Goal: Transaction & Acquisition: Purchase product/service

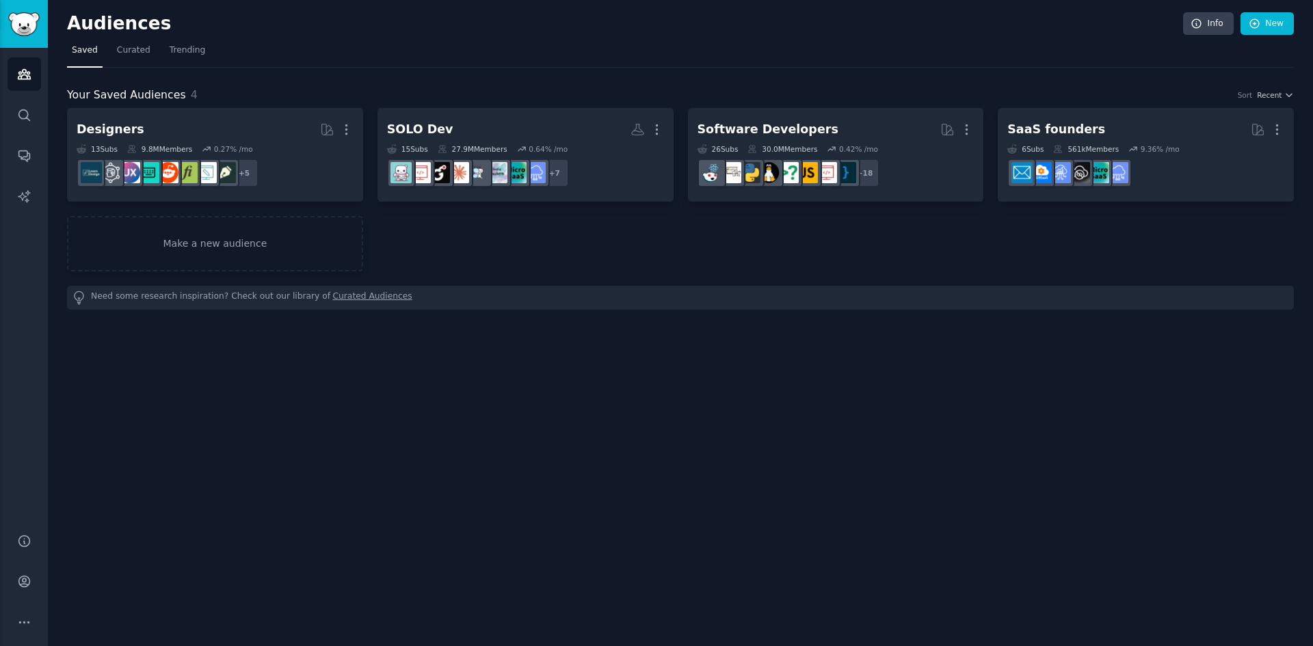
click at [921, 34] on h2 "Audiences" at bounding box center [625, 24] width 1116 height 22
click at [953, 34] on div "Audiences Info New" at bounding box center [680, 26] width 1227 height 28
click at [1061, 28] on h2 "Audiences" at bounding box center [625, 24] width 1116 height 22
click at [1275, 20] on link "New" at bounding box center [1266, 23] width 53 height 23
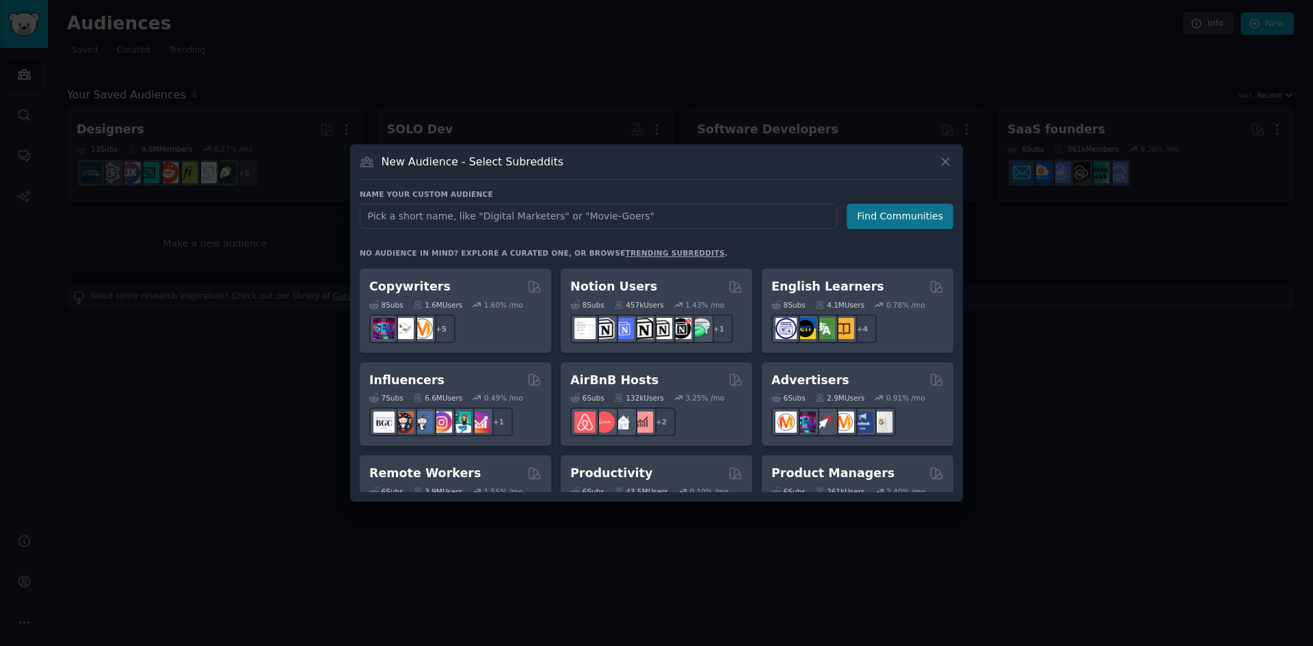
scroll to position [1067, 0]
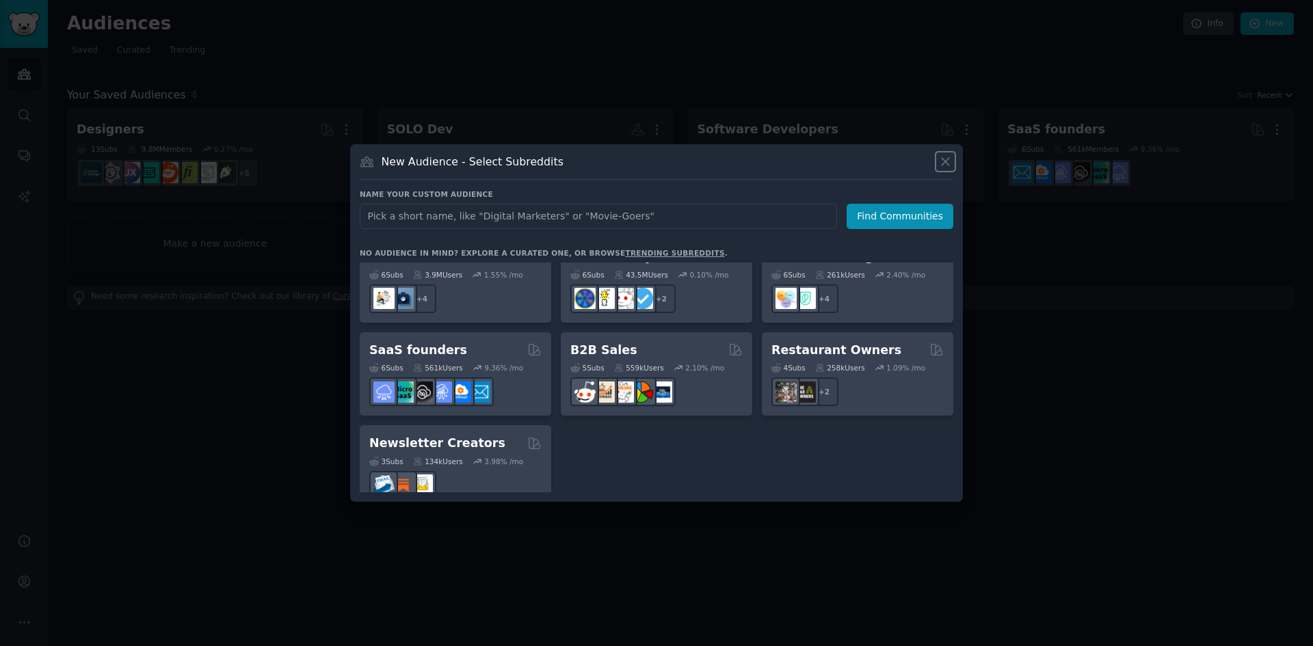
click at [942, 165] on icon at bounding box center [945, 162] width 8 height 8
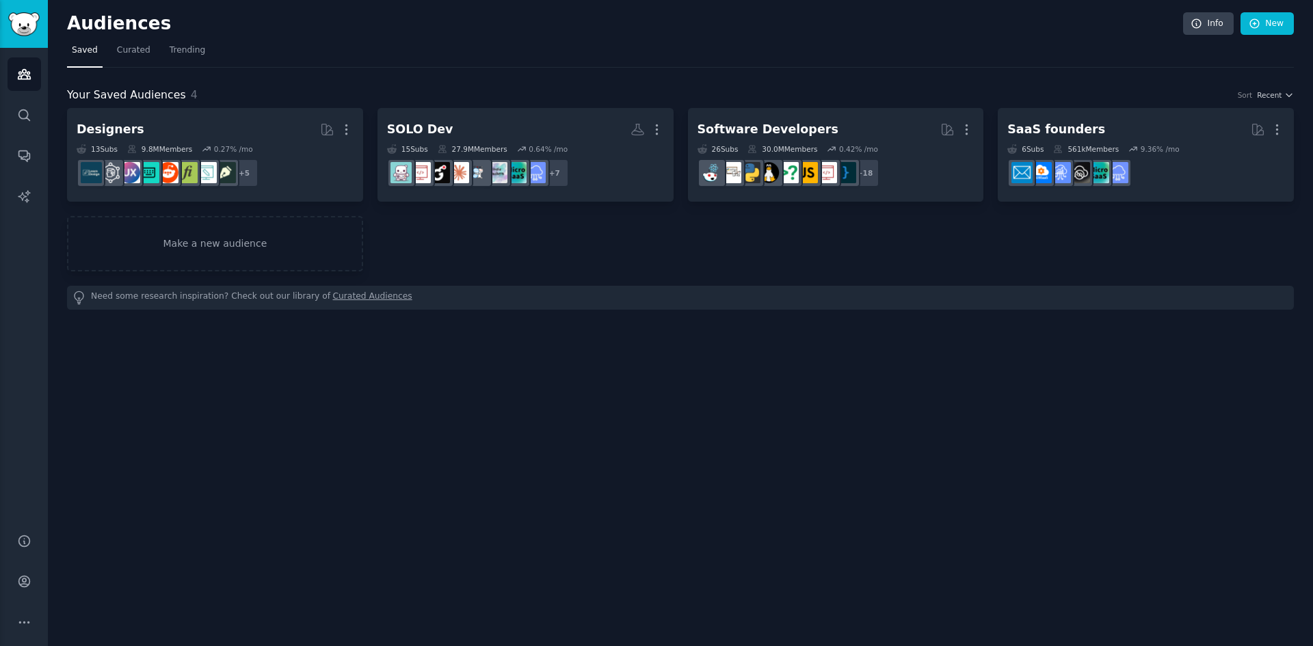
click at [749, 40] on nav "Saved Curated Trending" at bounding box center [680, 54] width 1227 height 28
click at [372, 47] on nav "Saved Curated Trending" at bounding box center [680, 54] width 1227 height 28
drag, startPoint x: 125, startPoint y: 55, endPoint x: 144, endPoint y: 54, distance: 18.5
click at [125, 54] on span "Curated" at bounding box center [134, 50] width 34 height 12
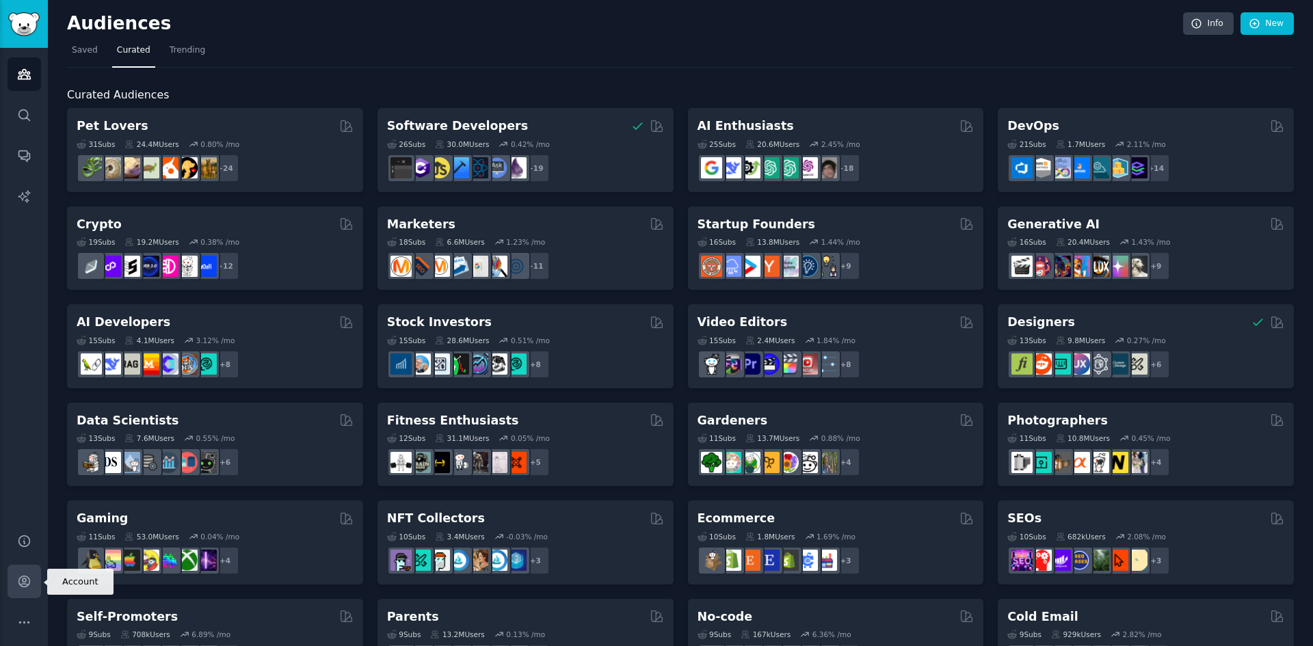
click at [29, 578] on icon "Sidebar" at bounding box center [24, 581] width 14 height 14
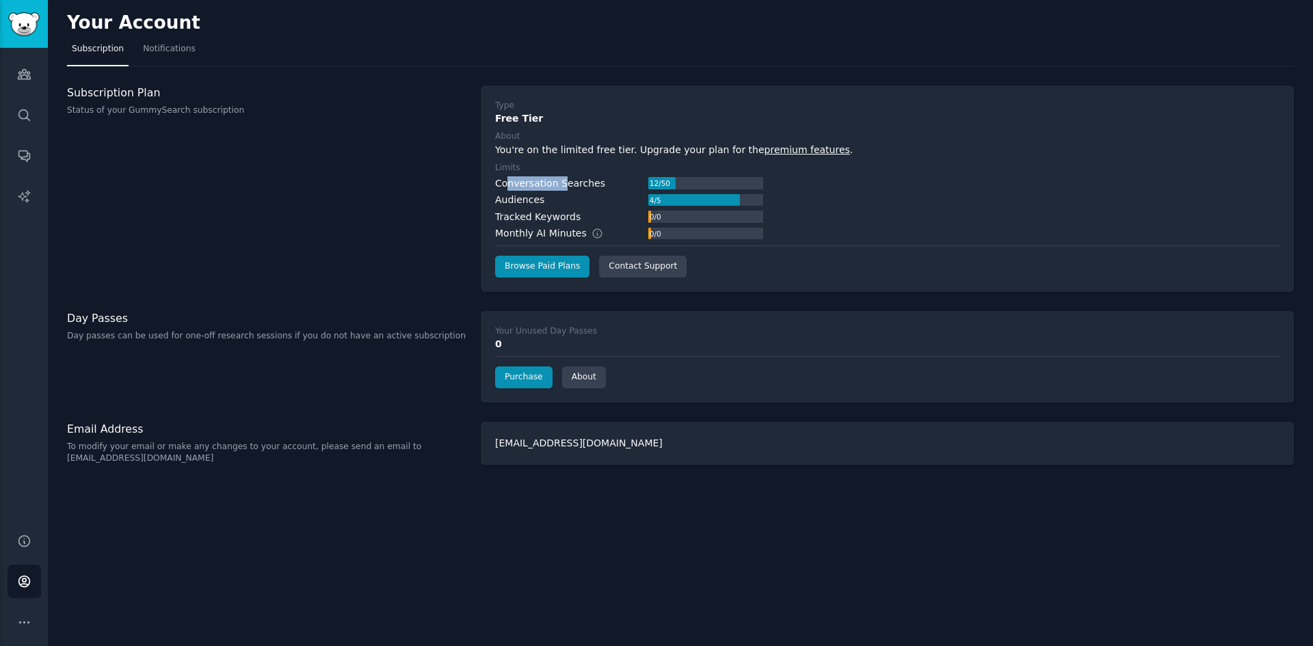
drag, startPoint x: 510, startPoint y: 187, endPoint x: 561, endPoint y: 185, distance: 51.3
click at [561, 185] on div "Conversation Searches" at bounding box center [550, 183] width 110 height 14
click at [554, 180] on div "Conversation Searches" at bounding box center [550, 183] width 110 height 14
click at [615, 36] on div "Your Account" at bounding box center [680, 25] width 1227 height 27
click at [678, 55] on nav "Subscription Notifications" at bounding box center [680, 52] width 1227 height 28
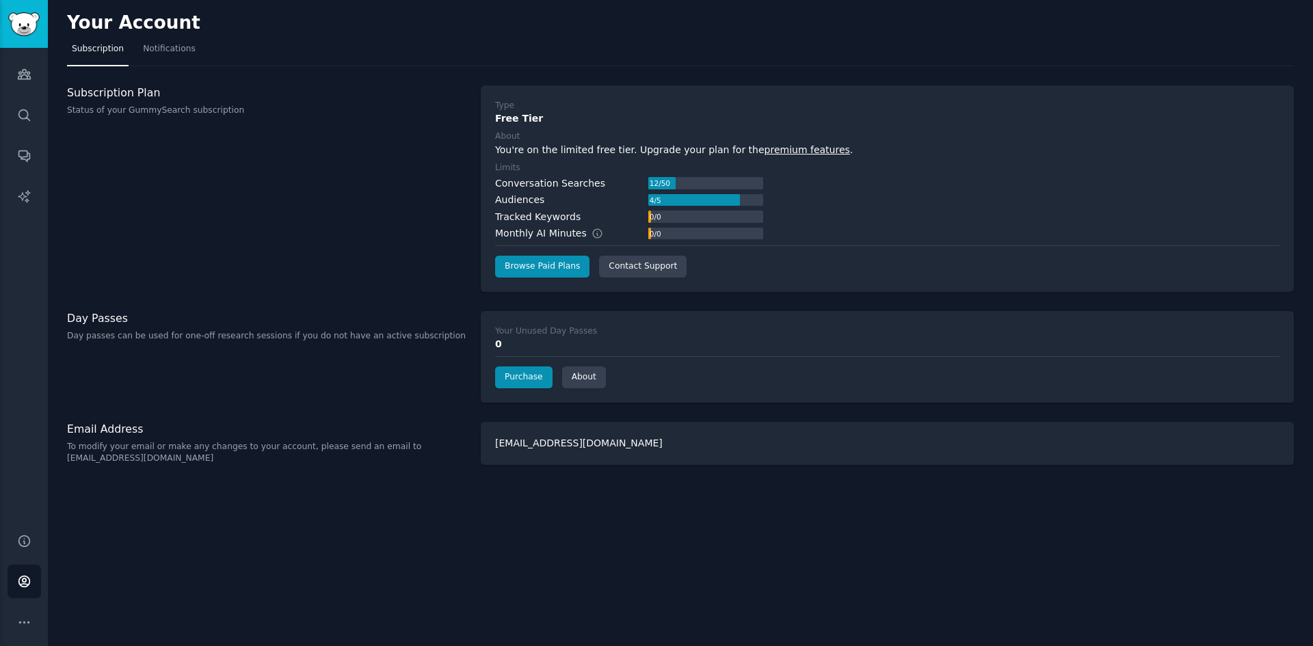
click at [688, 51] on nav "Subscription Notifications" at bounding box center [680, 52] width 1227 height 28
click at [697, 49] on nav "Subscription Notifications" at bounding box center [680, 52] width 1227 height 28
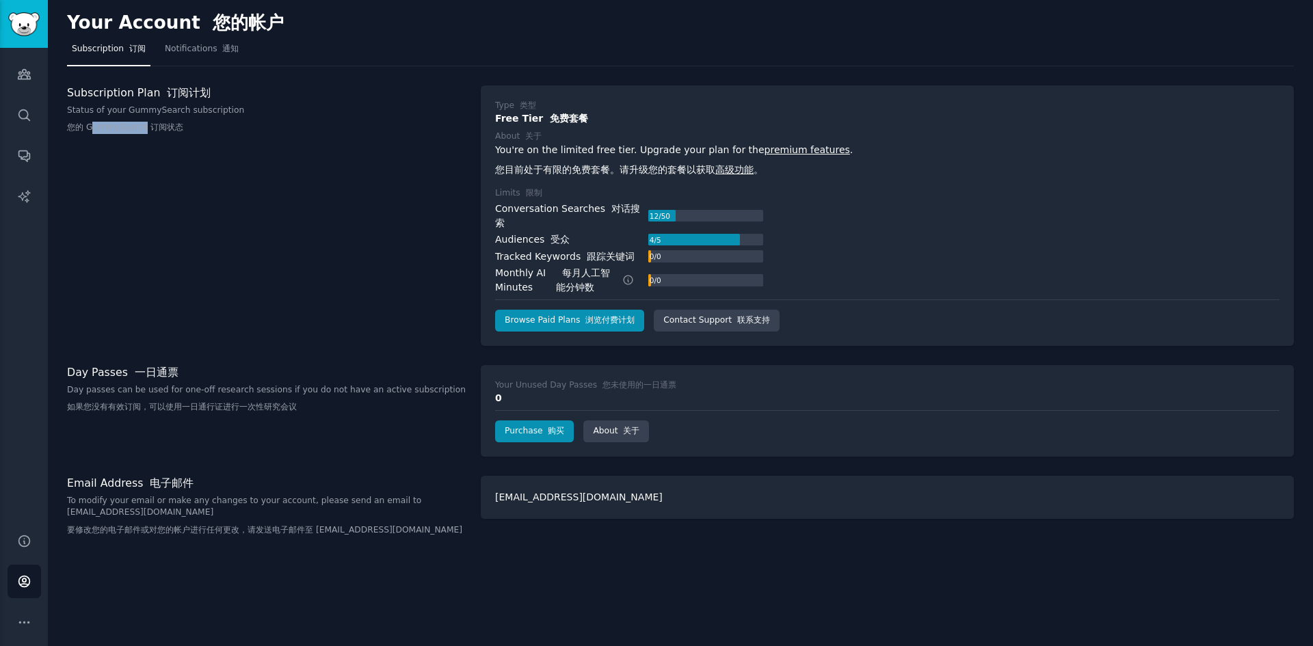
drag, startPoint x: 93, startPoint y: 129, endPoint x: 158, endPoint y: 130, distance: 65.0
click at [147, 133] on font "您的 GummySearch 订阅状态" at bounding box center [125, 128] width 116 height 12
click at [447, 59] on nav "Subscription 订阅 Notifications 通知" at bounding box center [680, 52] width 1227 height 28
drag, startPoint x: 518, startPoint y: 172, endPoint x: 667, endPoint y: 170, distance: 149.1
click at [667, 170] on font "您目前处于有限的免费套餐。请升级您的套餐以获取 高级功能 。" at bounding box center [629, 169] width 268 height 11
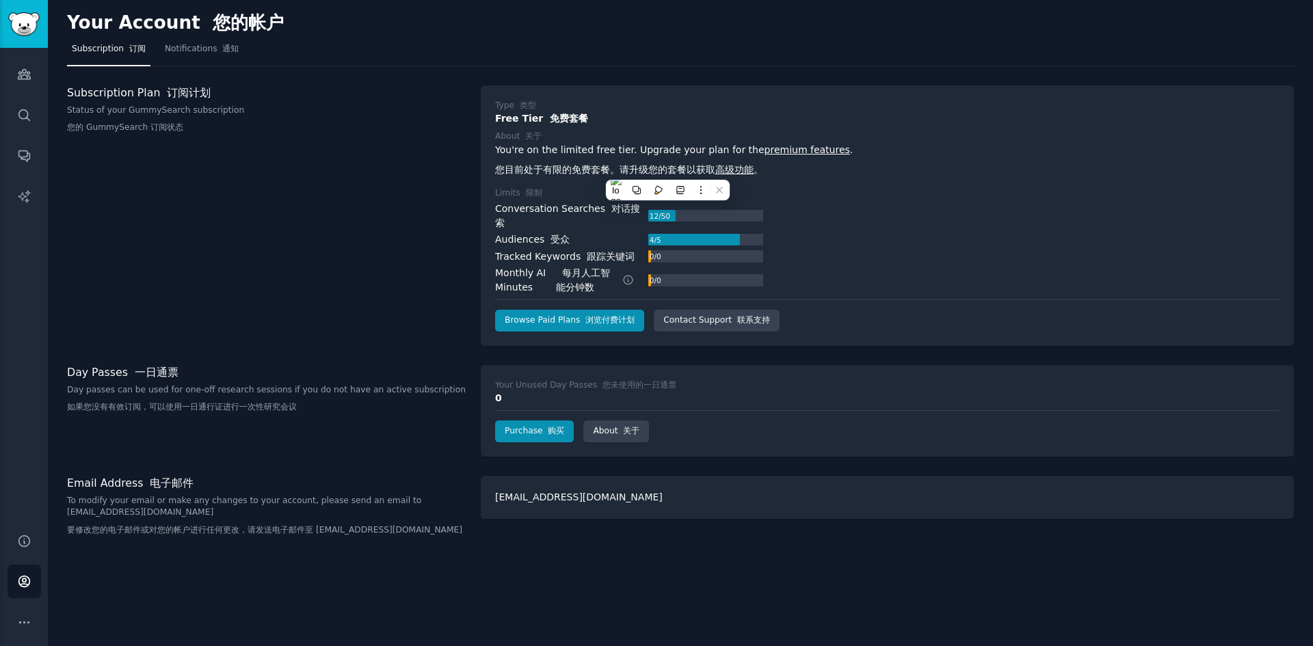
click at [674, 168] on font "您目前处于有限的免费套餐。请升级您的套餐以获取 高级功能 。" at bounding box center [629, 169] width 268 height 11
drag, startPoint x: 709, startPoint y: 167, endPoint x: 608, endPoint y: 167, distance: 100.5
click at [609, 167] on font "您目前处于有限的免费套餐。请升级您的套餐以获取 高级功能 。" at bounding box center [629, 169] width 268 height 11
click at [608, 167] on font "您目前处于有限的免费套餐。请升级您的套餐以获取 高级功能 。" at bounding box center [629, 169] width 268 height 11
click at [652, 82] on div "Your Account 您的帐户 Subscription 订阅 Notifications 通知 Subscription Plan 订阅计划 Statu…" at bounding box center [680, 323] width 1265 height 646
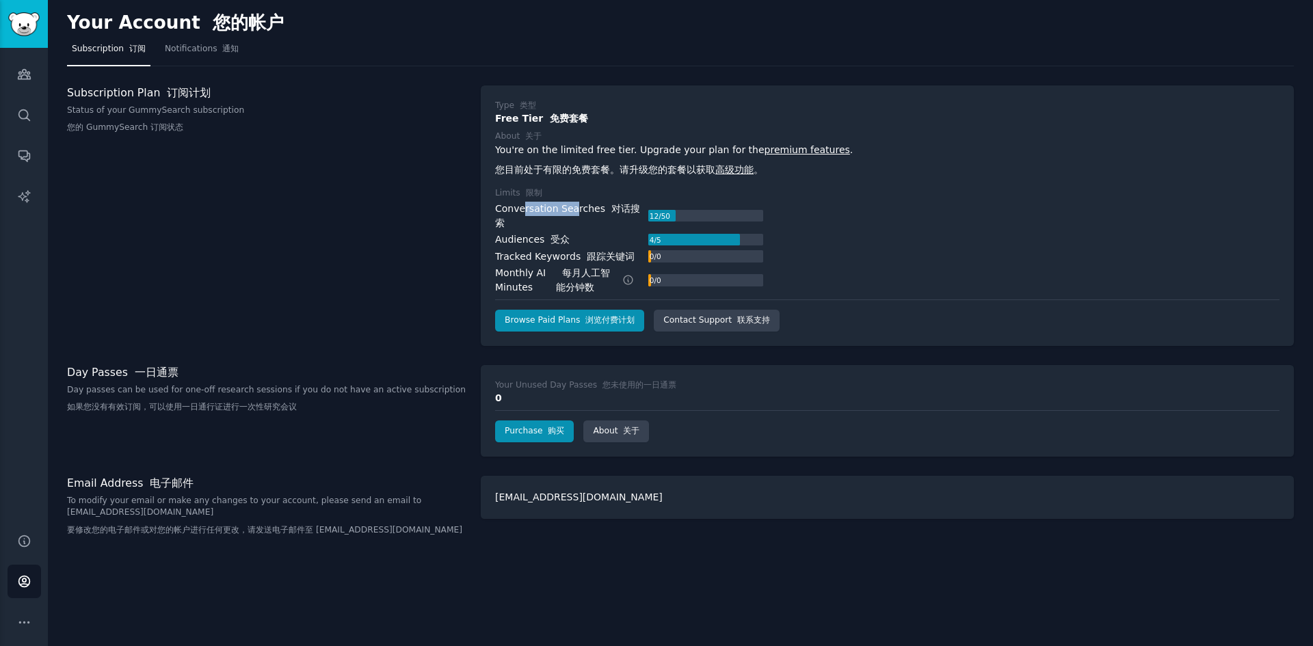
drag, startPoint x: 522, startPoint y: 210, endPoint x: 575, endPoint y: 211, distance: 52.6
click at [575, 211] on div "Conversation Searches 对话搜索" at bounding box center [571, 216] width 153 height 29
click at [563, 213] on div "Conversation Searches 对话搜索" at bounding box center [571, 216] width 153 height 29
drag, startPoint x: 511, startPoint y: 230, endPoint x: 544, endPoint y: 227, distance: 33.7
click at [544, 232] on div "Audiences 受众" at bounding box center [532, 239] width 75 height 14
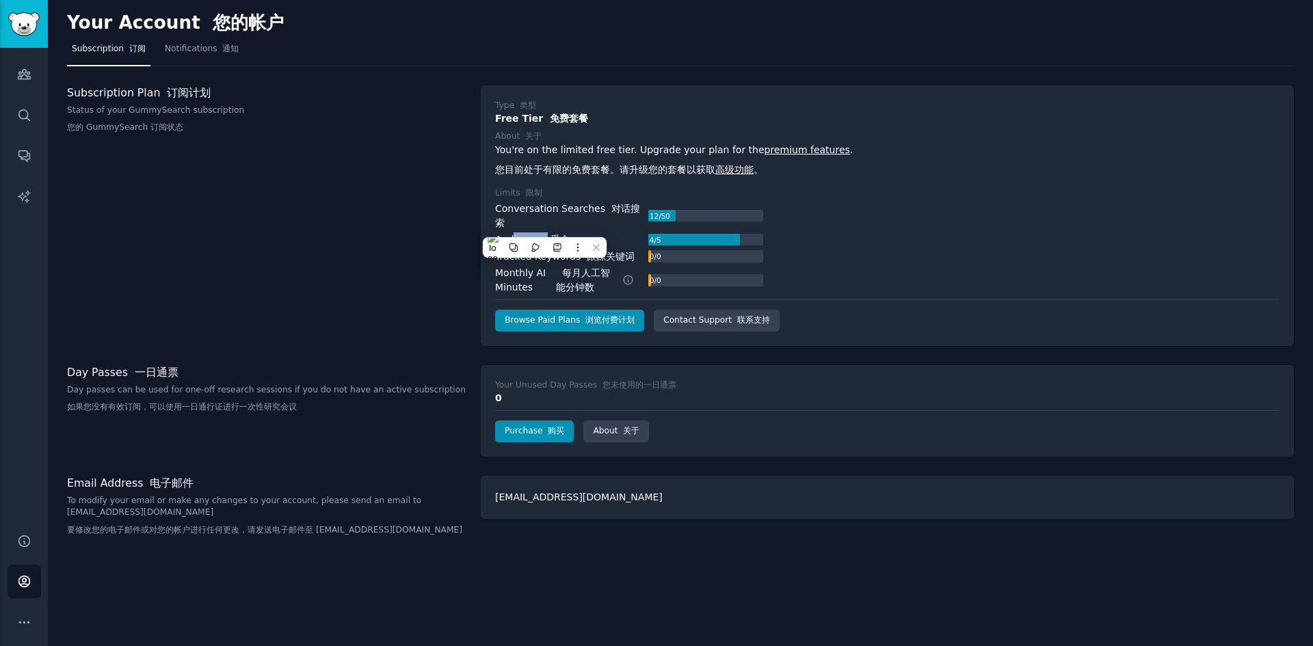
click at [544, 234] on font at bounding box center [547, 239] width 6 height 11
drag, startPoint x: 551, startPoint y: 245, endPoint x: 539, endPoint y: 245, distance: 12.3
click at [539, 250] on div "Tracked Keywords 跟踪关键词" at bounding box center [564, 257] width 139 height 14
drag, startPoint x: 519, startPoint y: 244, endPoint x: 574, endPoint y: 238, distance: 55.7
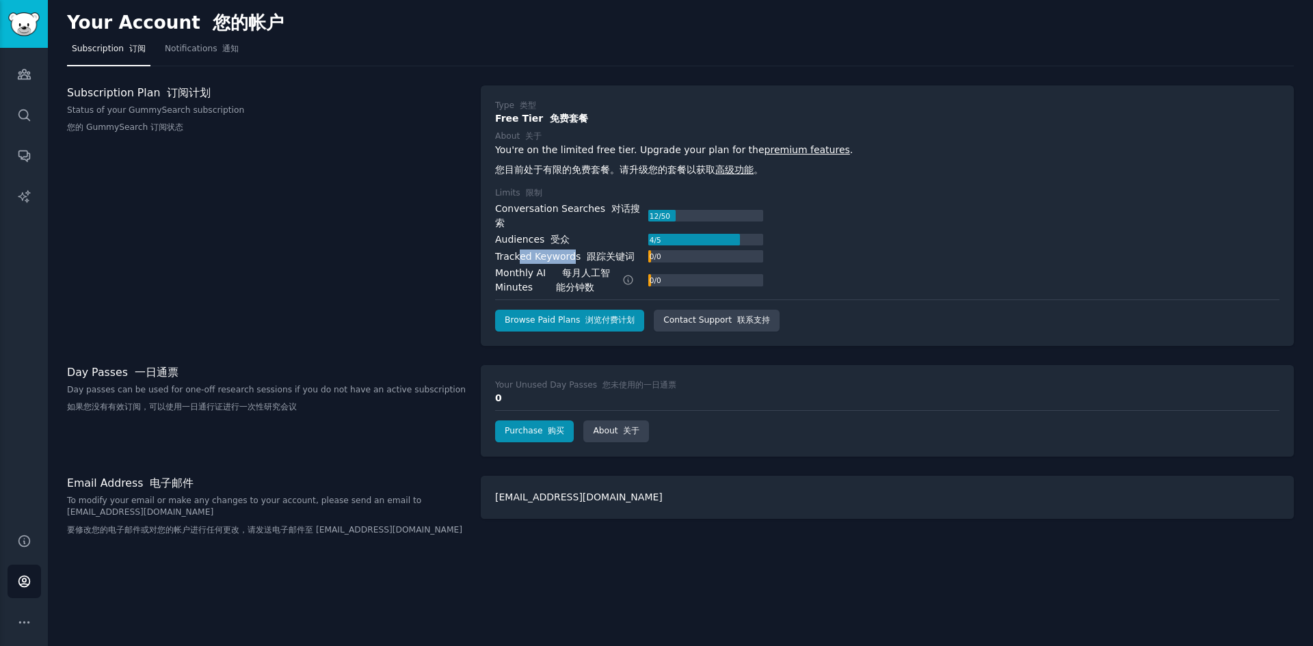
click at [574, 250] on div "Tracked Keywords 跟踪关键词" at bounding box center [564, 257] width 139 height 14
click at [369, 255] on div "Subscription Plan 订阅计划 Status of your GummySearch subscription 您的 GummySearch 订…" at bounding box center [266, 215] width 399 height 260
click at [368, 255] on div "Subscription Plan 订阅计划 Status of your GummySearch subscription 您的 GummySearch 订…" at bounding box center [266, 215] width 399 height 260
click at [526, 423] on link "Purchase 购买" at bounding box center [534, 431] width 79 height 22
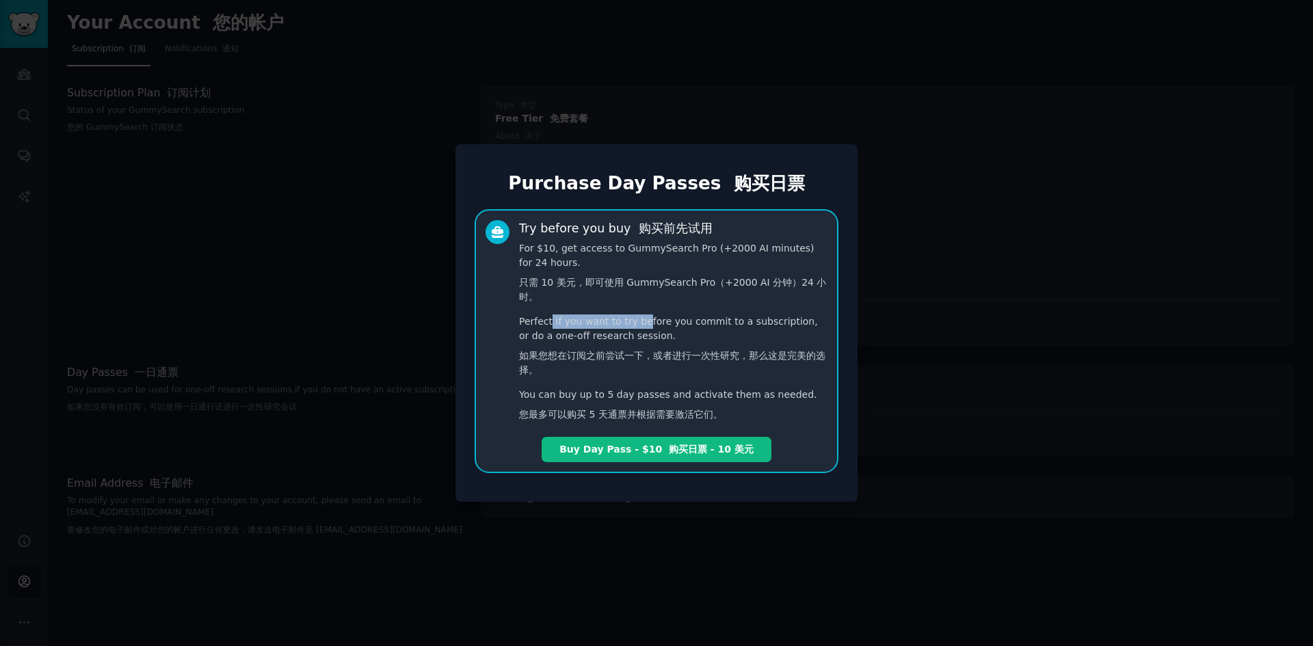
drag, startPoint x: 550, startPoint y: 323, endPoint x: 645, endPoint y: 322, distance: 95.7
click at [645, 322] on p "Perfect if you want to try before you commit to a subscription, or do a one-off…" at bounding box center [673, 348] width 308 height 68
click at [648, 321] on p "Perfect if you want to try before you commit to a subscription, or do a one-off…" at bounding box center [673, 348] width 308 height 68
click at [889, 140] on div at bounding box center [656, 323] width 1313 height 646
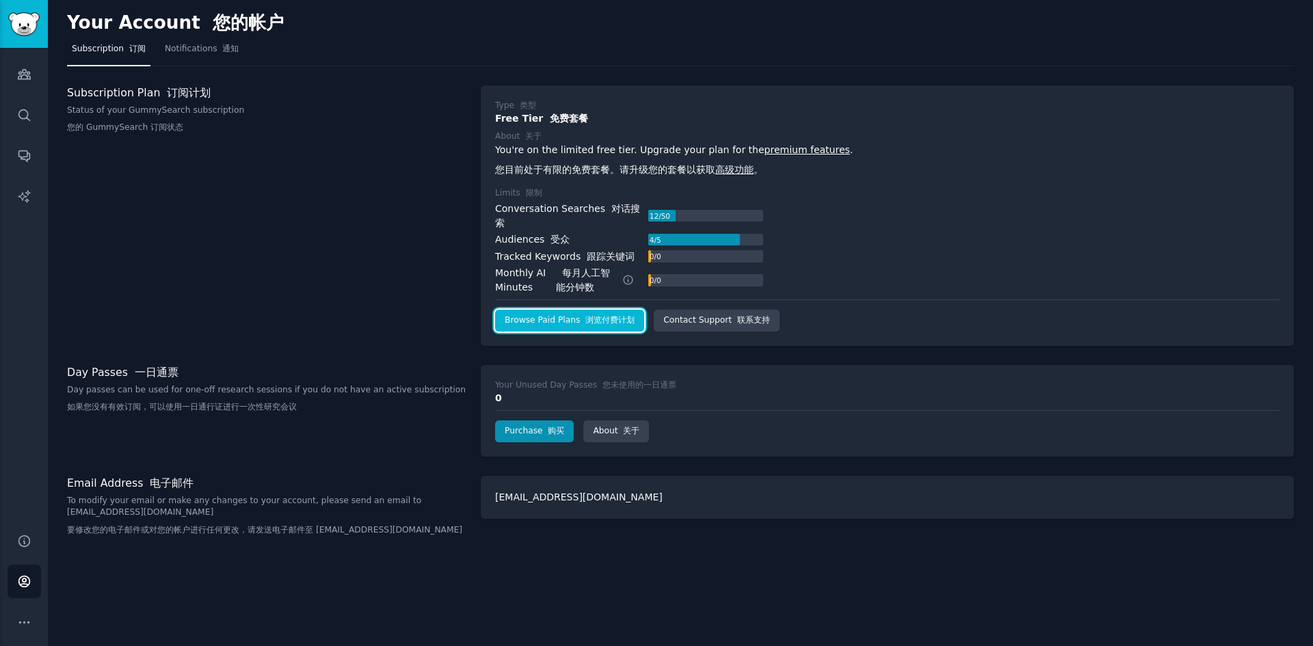
click at [585, 315] on font "浏览付费计划" at bounding box center [609, 320] width 49 height 10
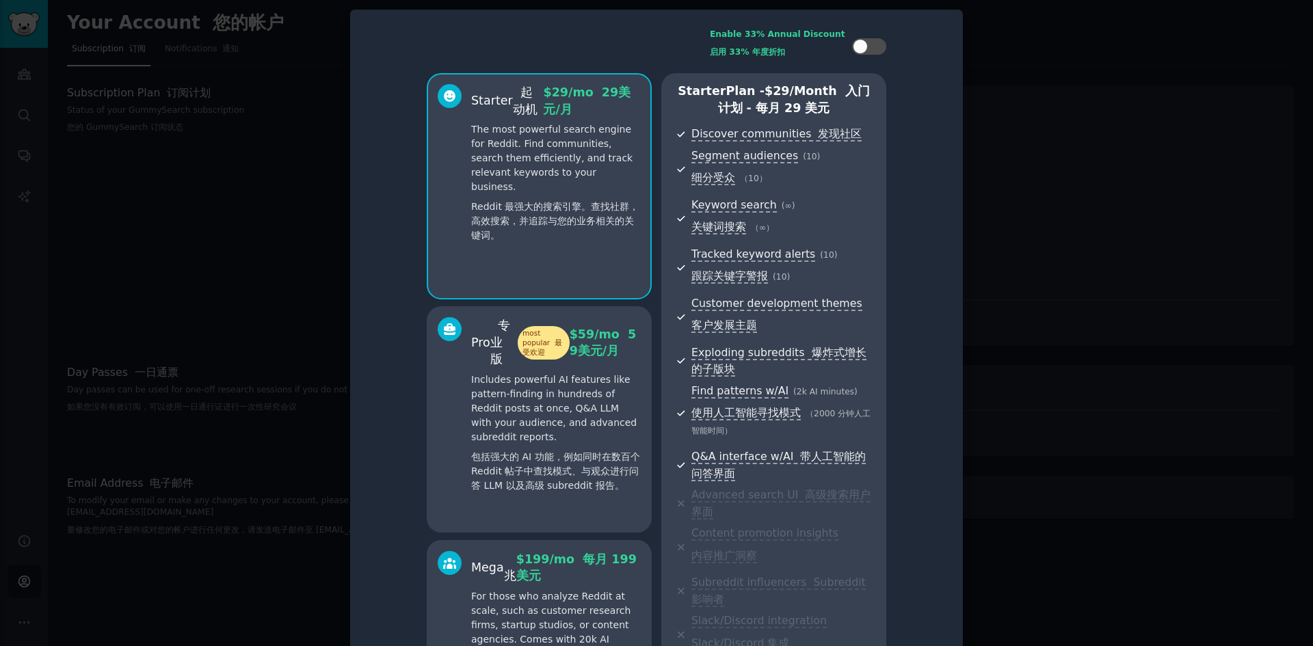
click at [991, 84] on div at bounding box center [656, 323] width 1313 height 646
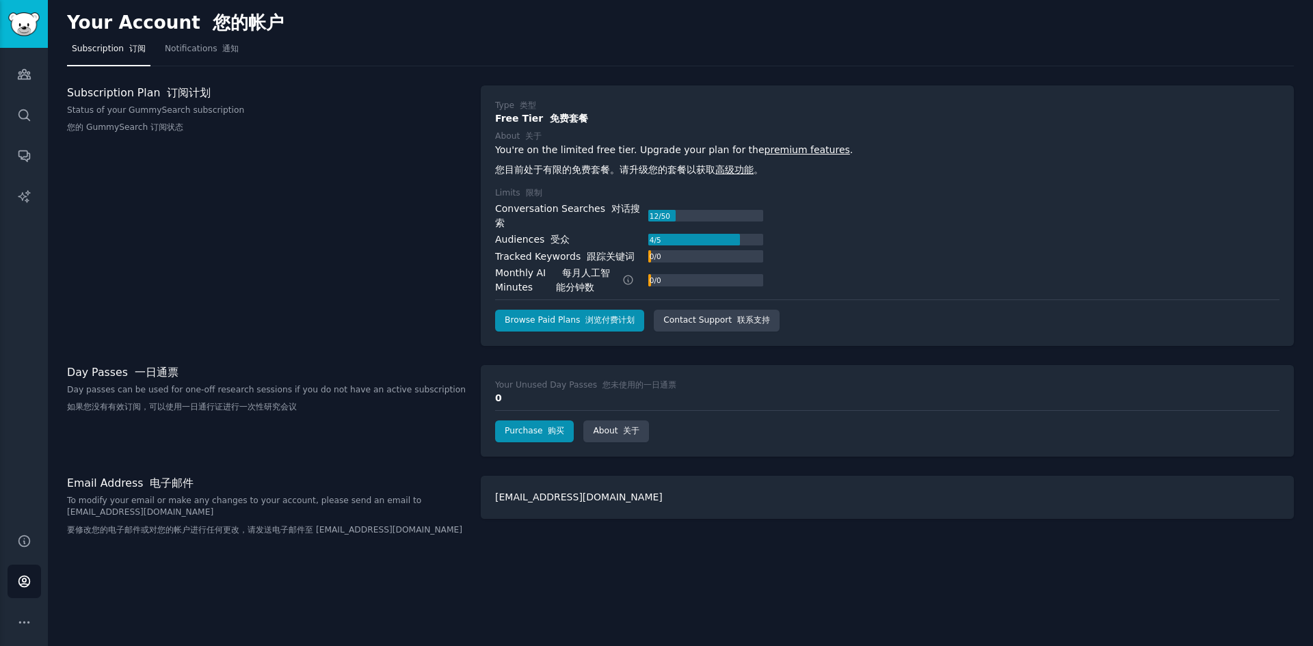
click at [764, 57] on nav "Subscription 订阅 Notifications 通知" at bounding box center [680, 52] width 1227 height 28
click at [834, 77] on div "Your Account 您的帐户 Subscription 订阅 Notifications 通知 Subscription Plan 订阅计划 Statu…" at bounding box center [680, 323] width 1265 height 646
click at [755, 73] on div "Your Account 您的帐户 Subscription 订阅 Notifications 通知 Subscription Plan 订阅计划 Statu…" at bounding box center [680, 323] width 1265 height 646
click at [603, 315] on font "浏览付费计划" at bounding box center [609, 320] width 49 height 10
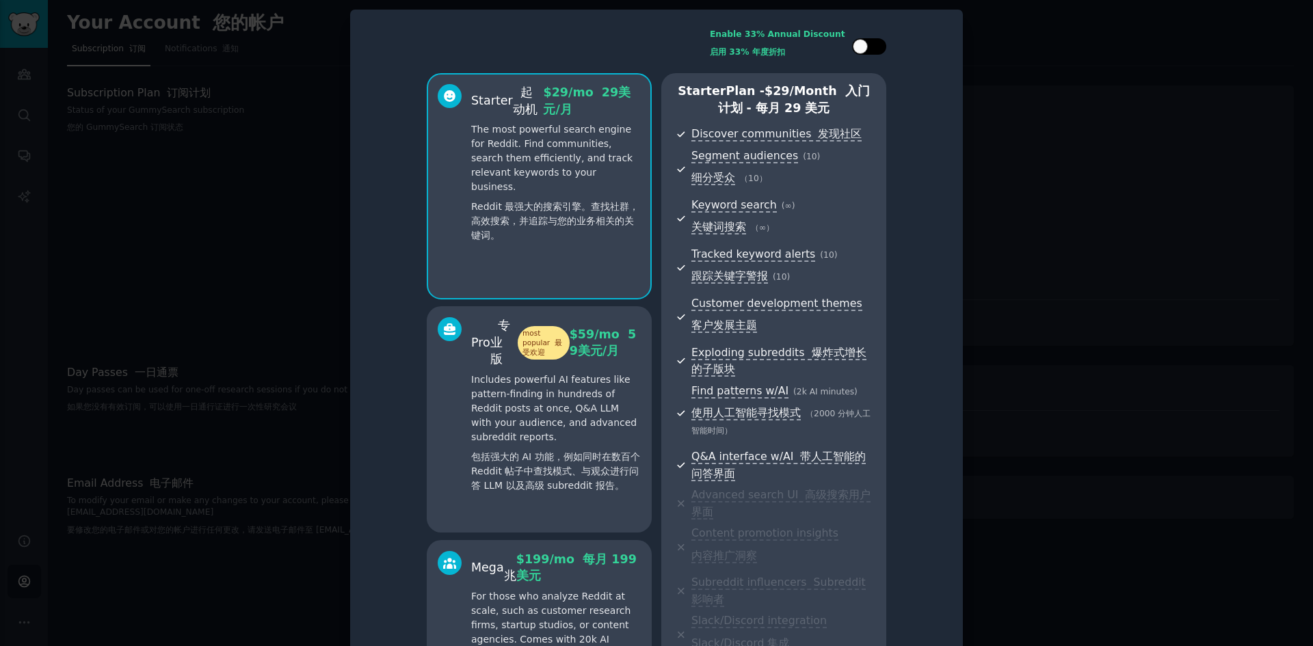
click at [872, 43] on div at bounding box center [875, 46] width 7 height 7
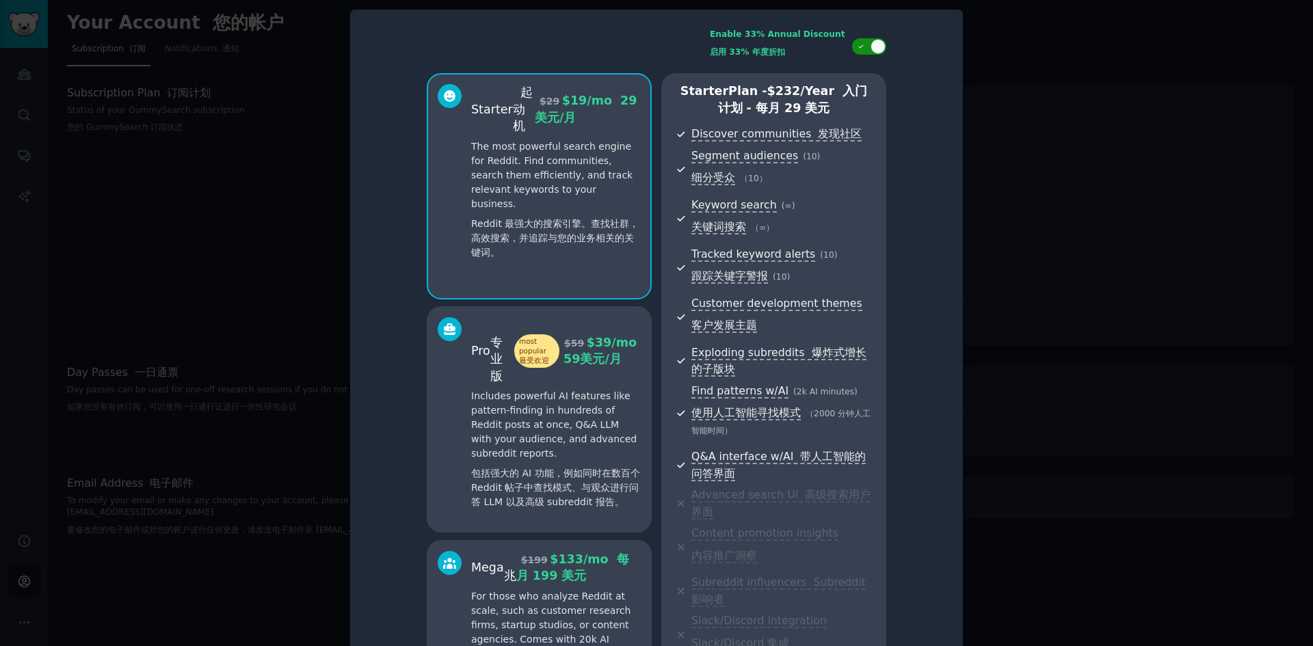
click at [862, 43] on icon at bounding box center [861, 47] width 8 height 8
checkbox input "false"
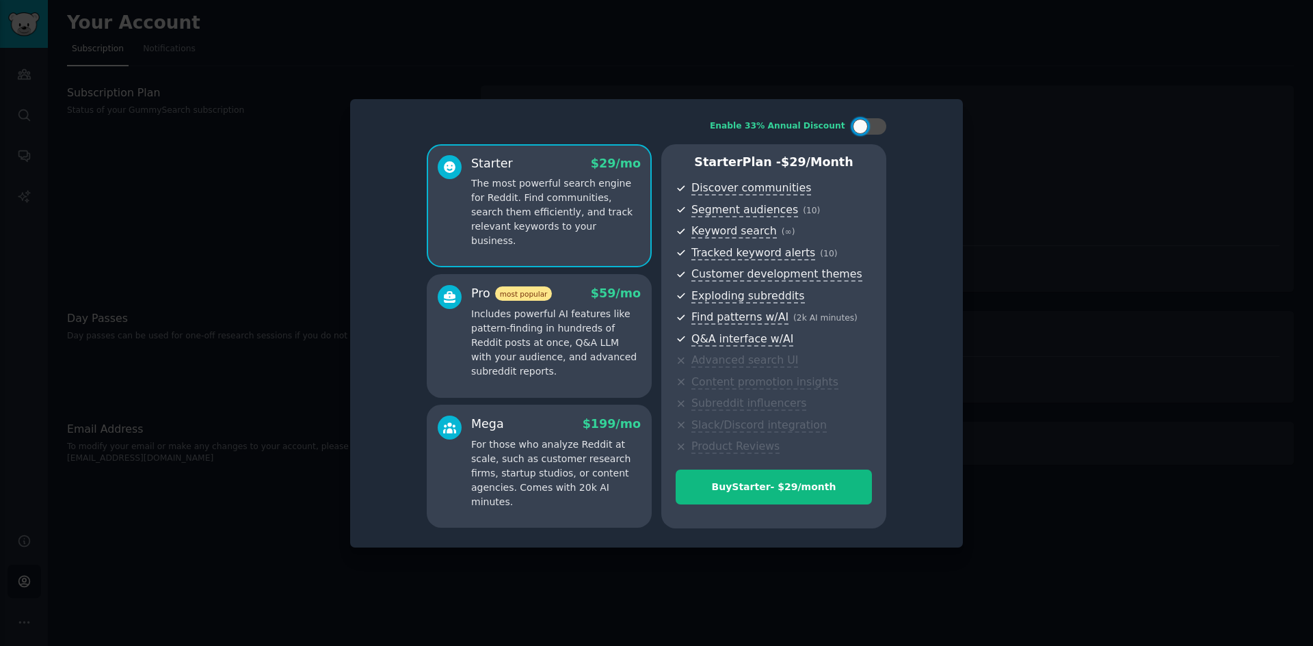
click at [1039, 92] on div at bounding box center [656, 323] width 1313 height 646
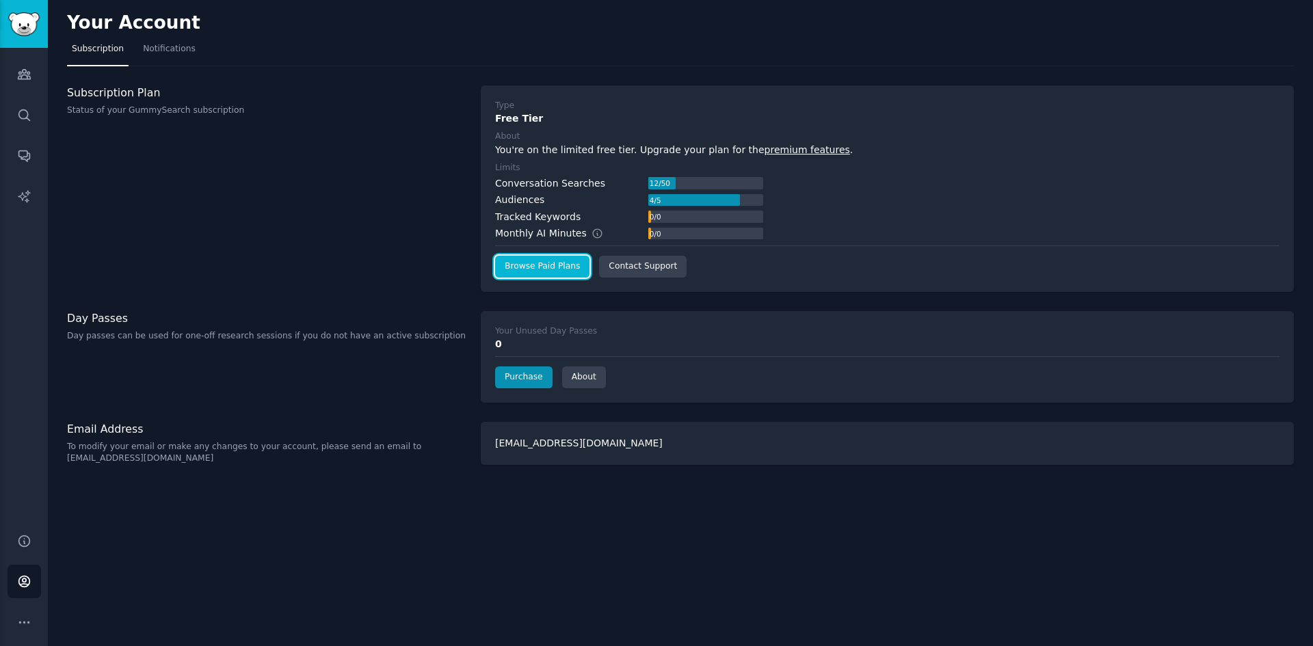
click at [544, 263] on link "Browse Paid Plans" at bounding box center [542, 267] width 94 height 22
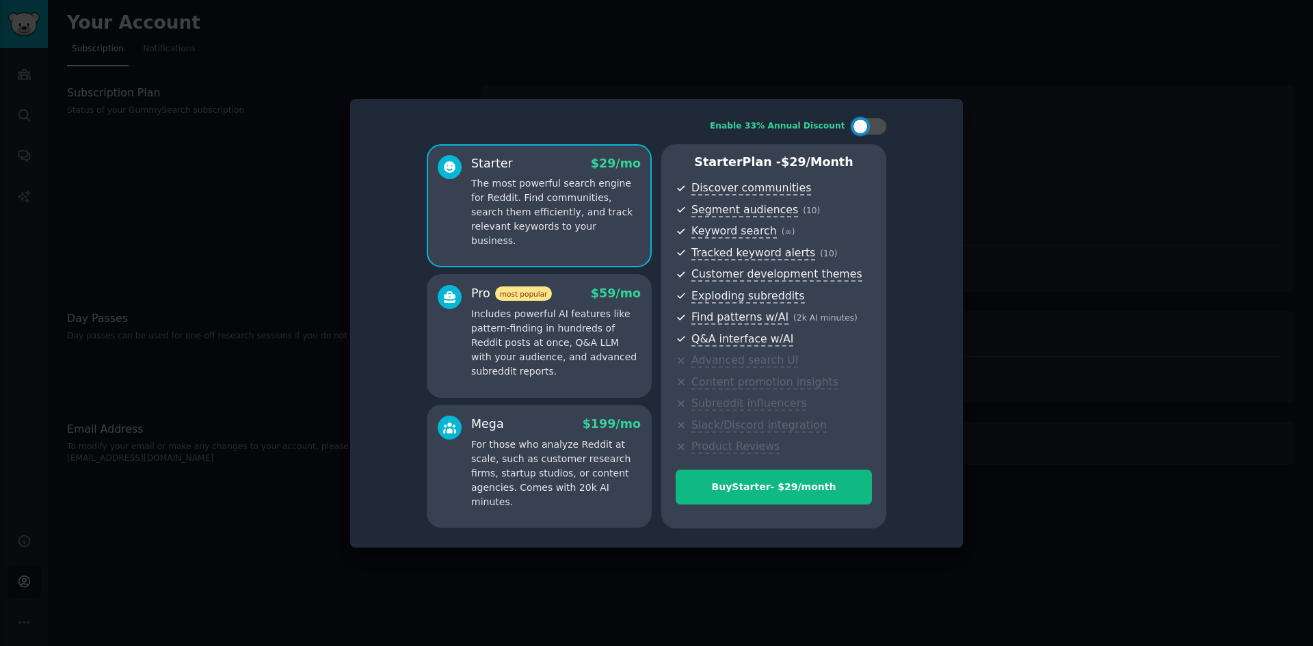
click at [615, 319] on p "Includes powerful AI features like pattern-finding in hundreds of Reddit posts …" at bounding box center [556, 343] width 170 height 72
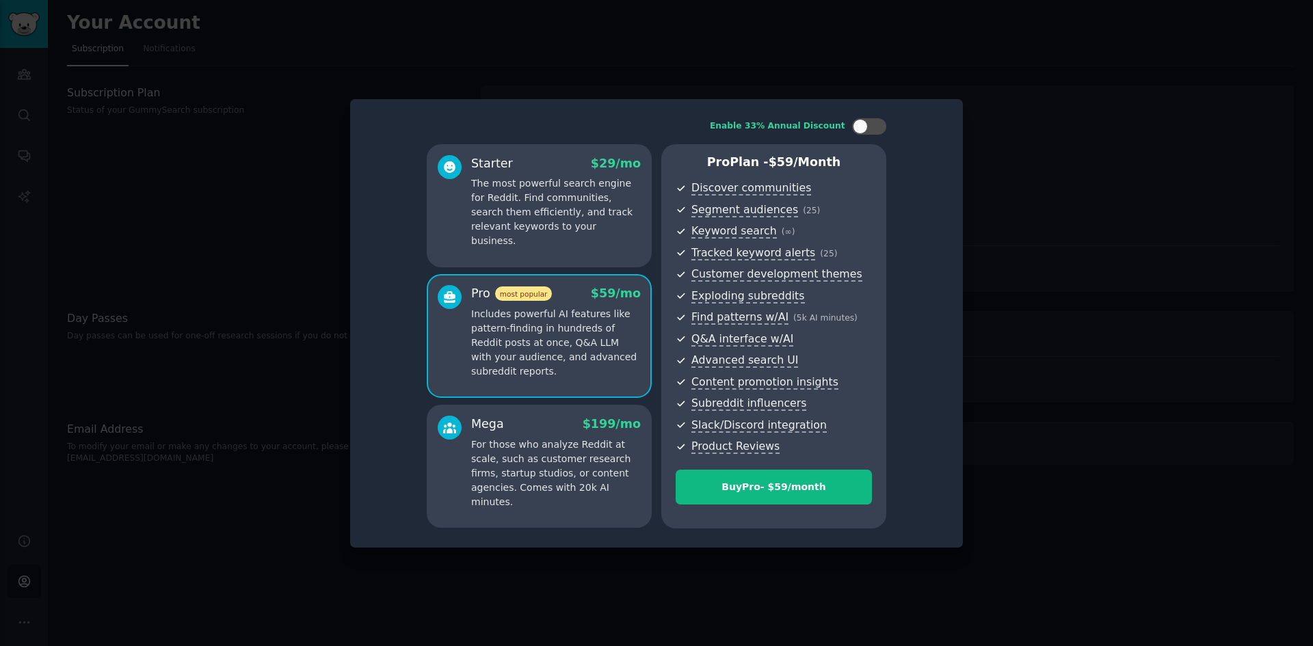
click at [600, 215] on p "The most powerful search engine for Reddit. Find communities, search them effic…" at bounding box center [556, 212] width 170 height 72
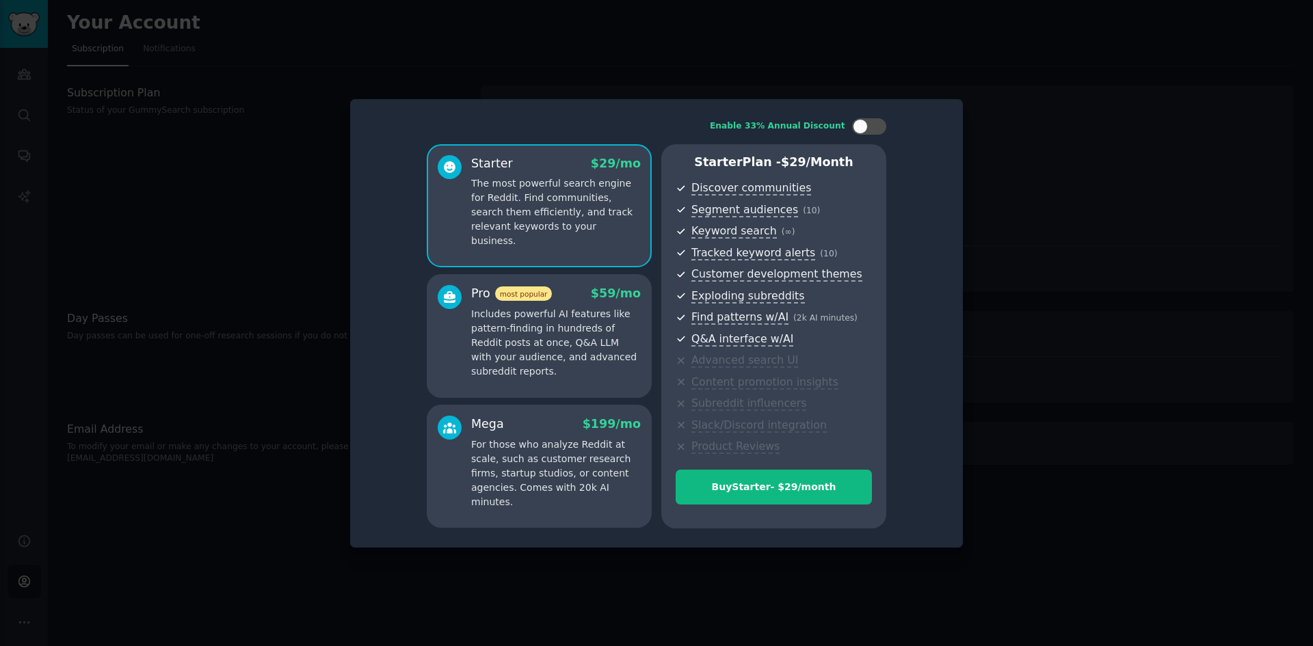
click at [587, 325] on p "Includes powerful AI features like pattern-finding in hundreds of Reddit posts …" at bounding box center [556, 343] width 170 height 72
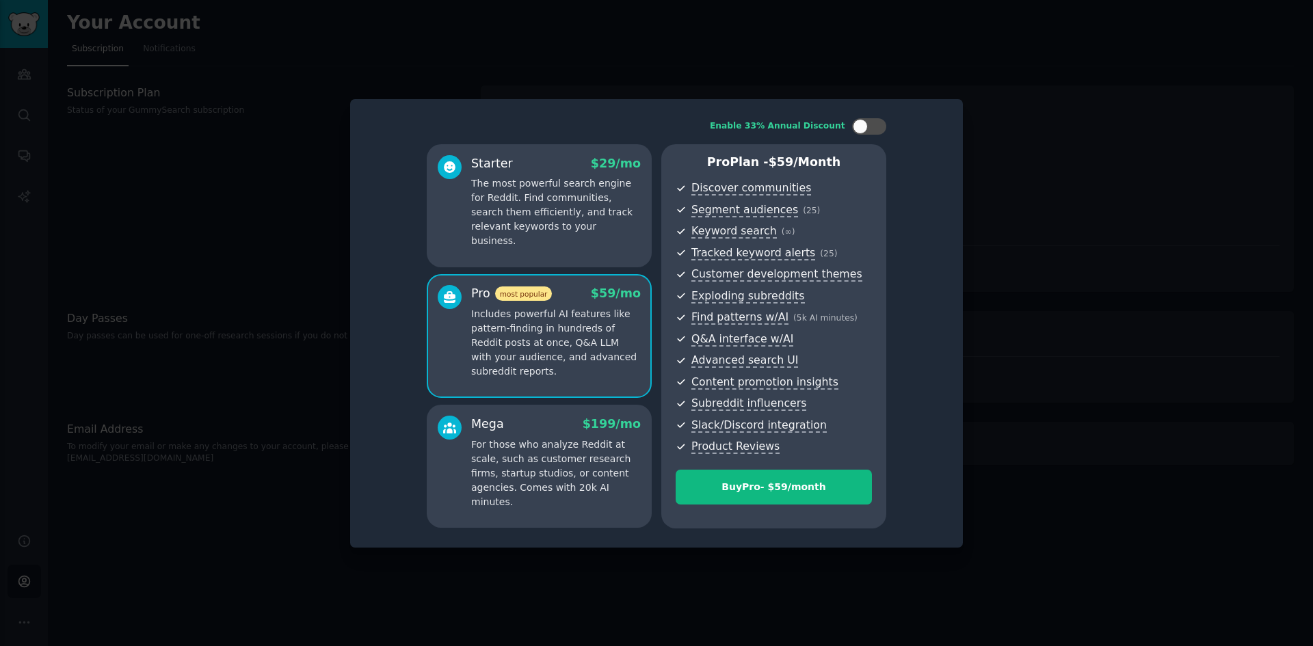
click at [543, 228] on p "The most powerful search engine for Reddit. Find communities, search them effic…" at bounding box center [556, 212] width 170 height 72
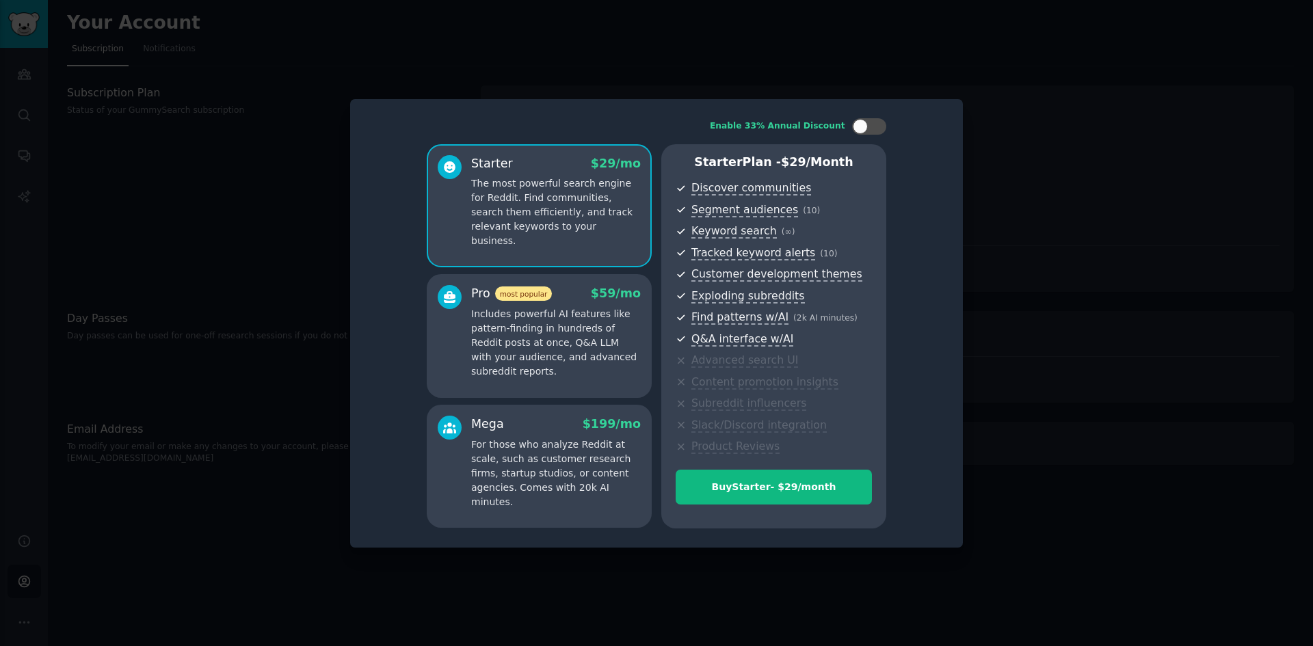
click at [539, 302] on div "Pro most popular" at bounding box center [511, 293] width 81 height 17
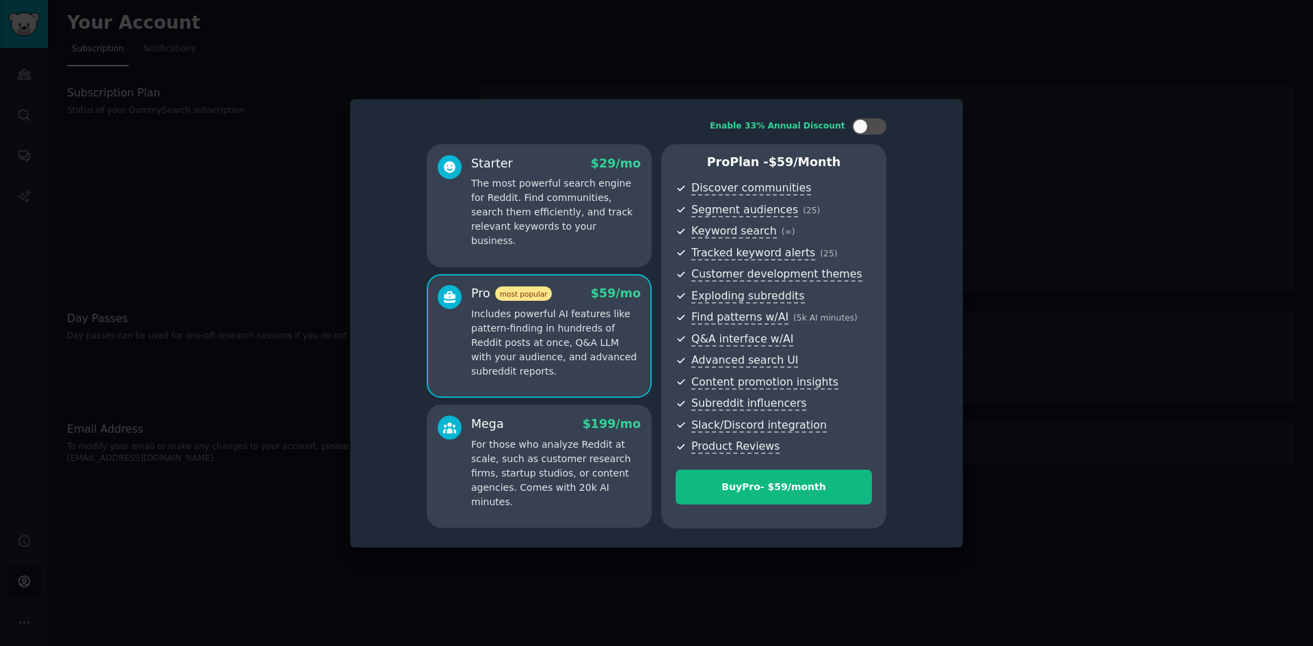
click at [541, 225] on p "The most powerful search engine for Reddit. Find communities, search them effic…" at bounding box center [556, 212] width 170 height 72
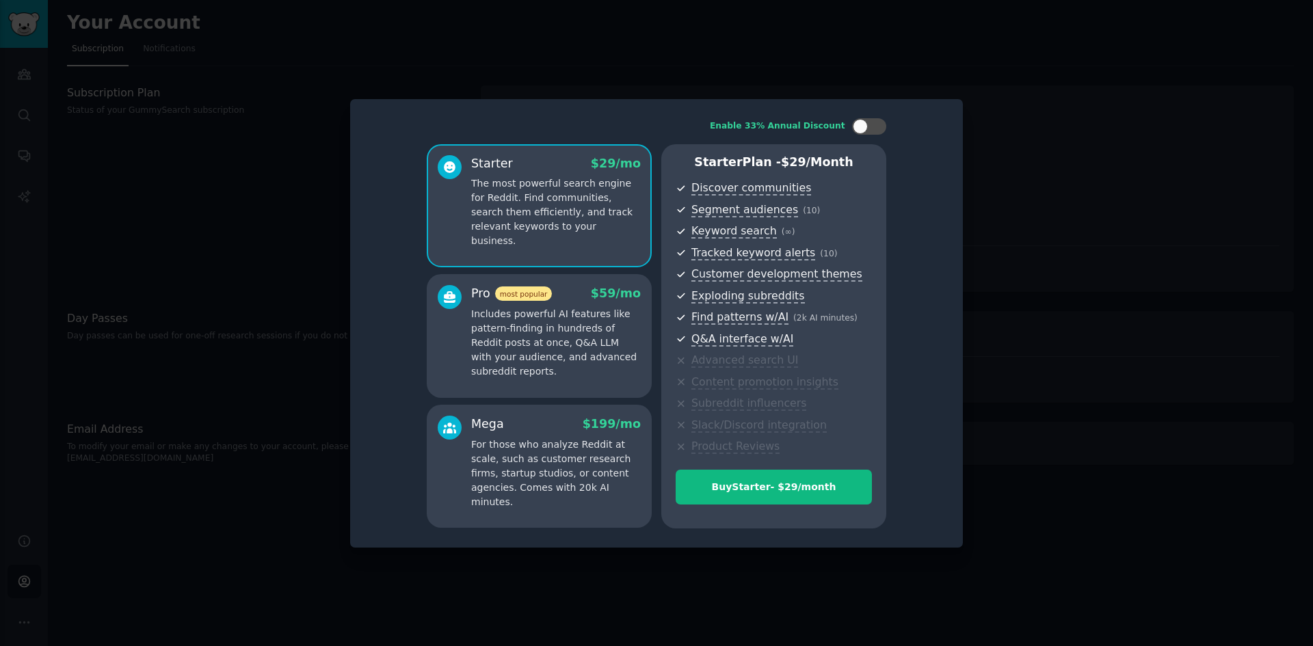
click at [546, 316] on p "Includes powerful AI features like pattern-finding in hundreds of Reddit posts …" at bounding box center [556, 343] width 170 height 72
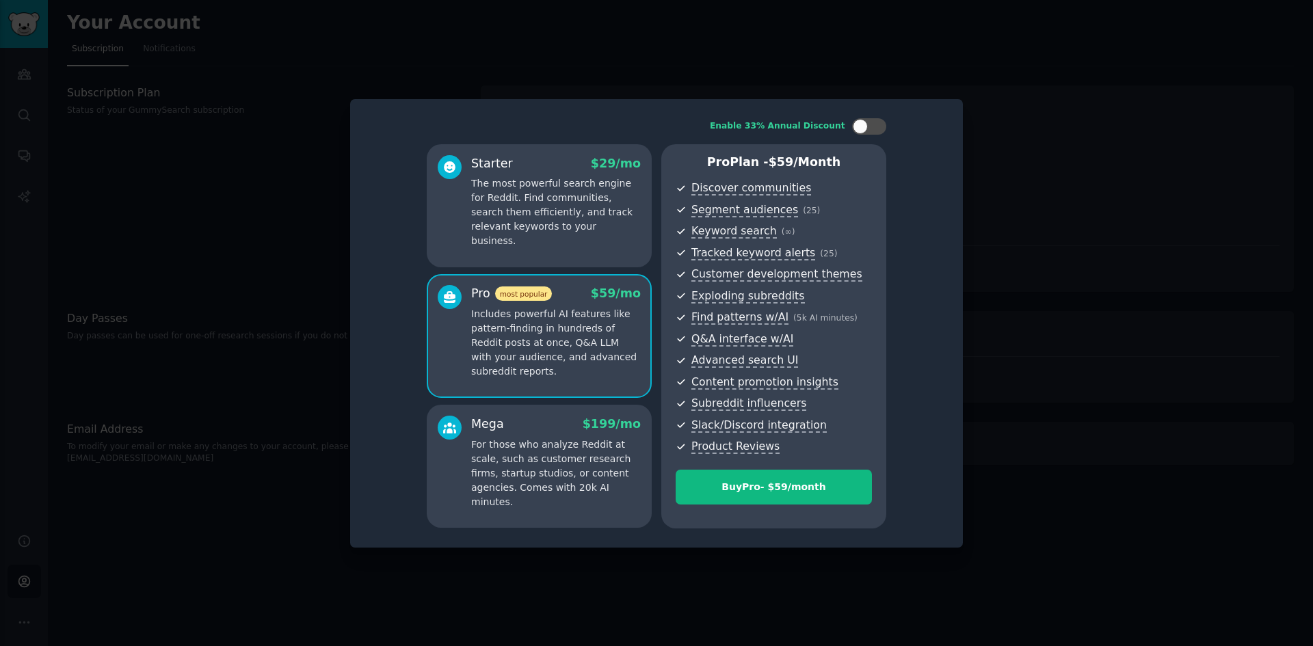
click at [555, 423] on div "Mega $ 199 /mo" at bounding box center [556, 424] width 170 height 17
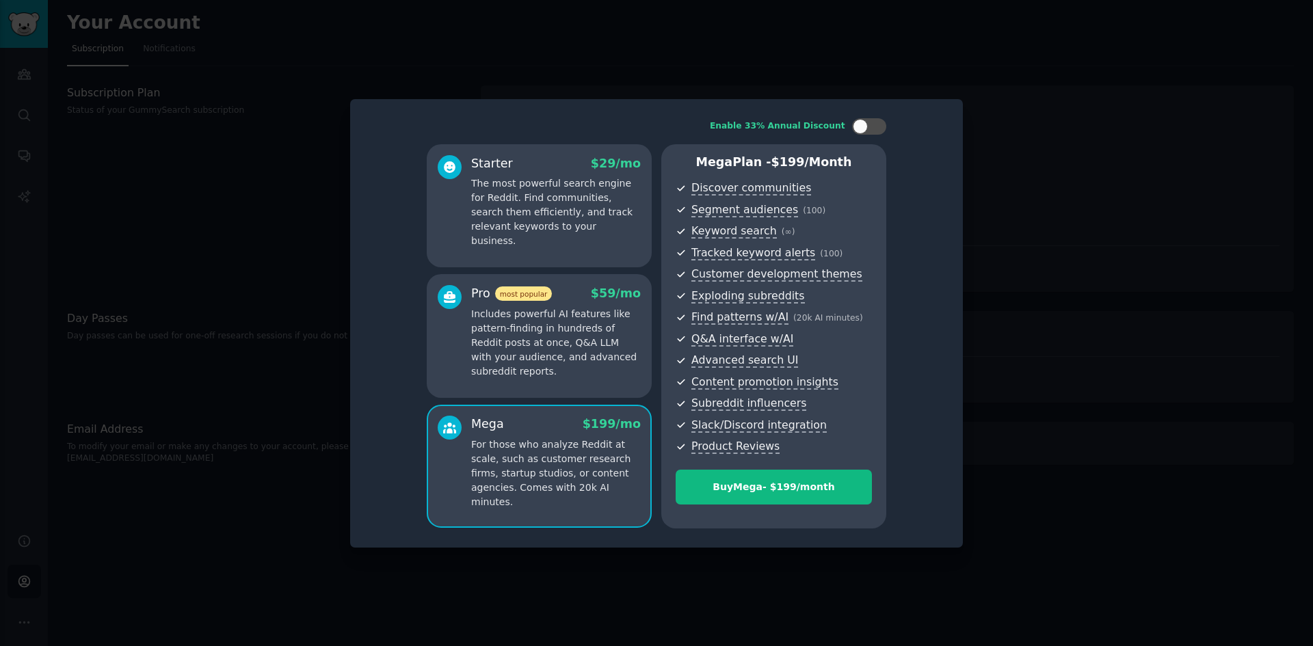
click at [561, 364] on p "Includes powerful AI features like pattern-finding in hundreds of Reddit posts …" at bounding box center [556, 343] width 170 height 72
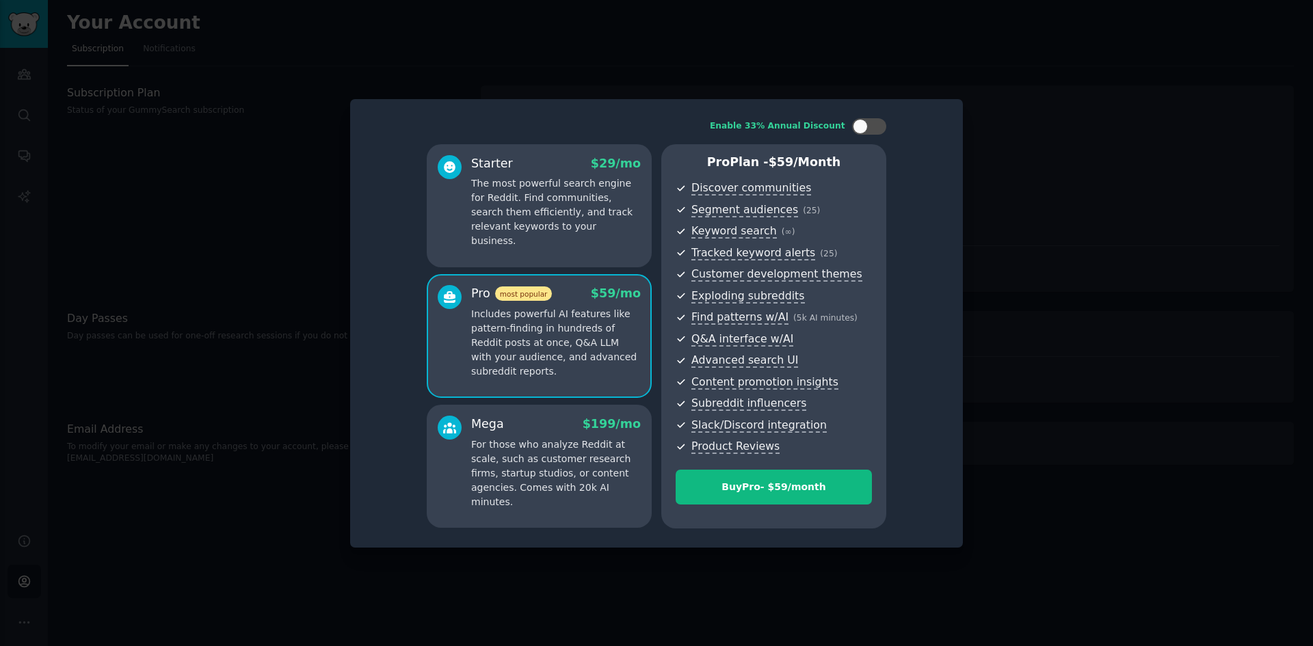
click at [562, 435] on div "Mega $ 199 /mo For those who analyze Reddit at scale, such as customer research…" at bounding box center [556, 463] width 170 height 94
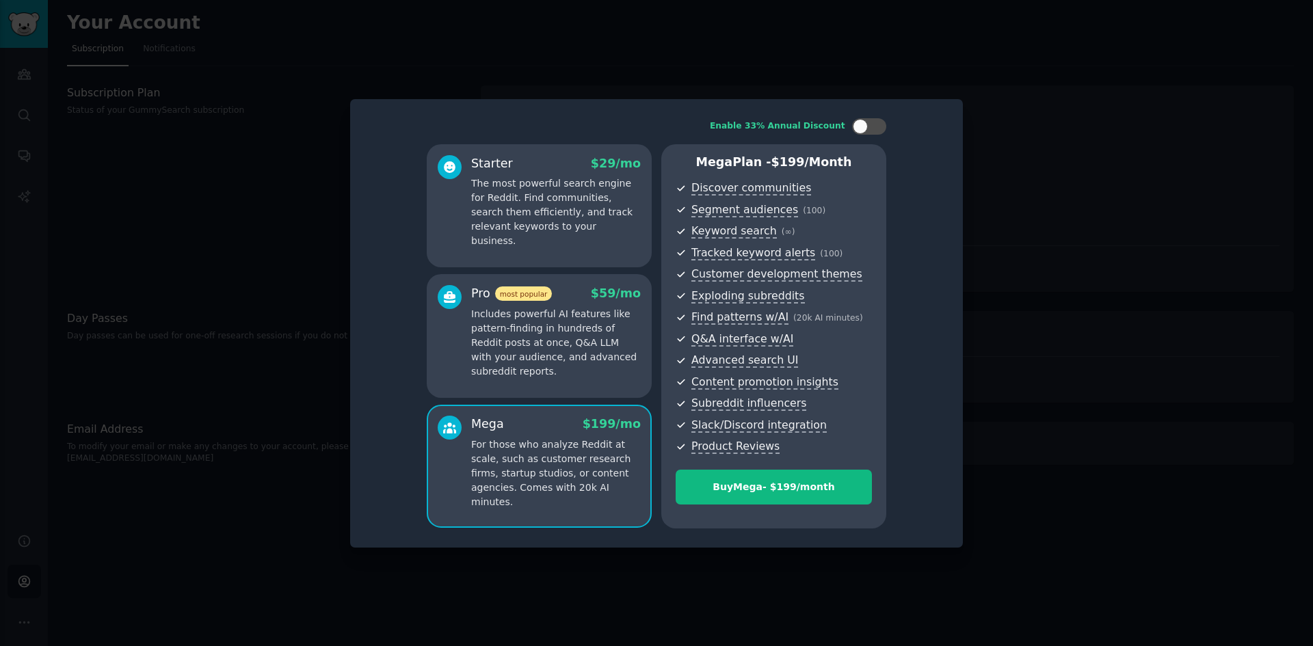
click at [563, 342] on p "Includes powerful AI features like pattern-finding in hundreds of Reddit posts …" at bounding box center [556, 343] width 170 height 72
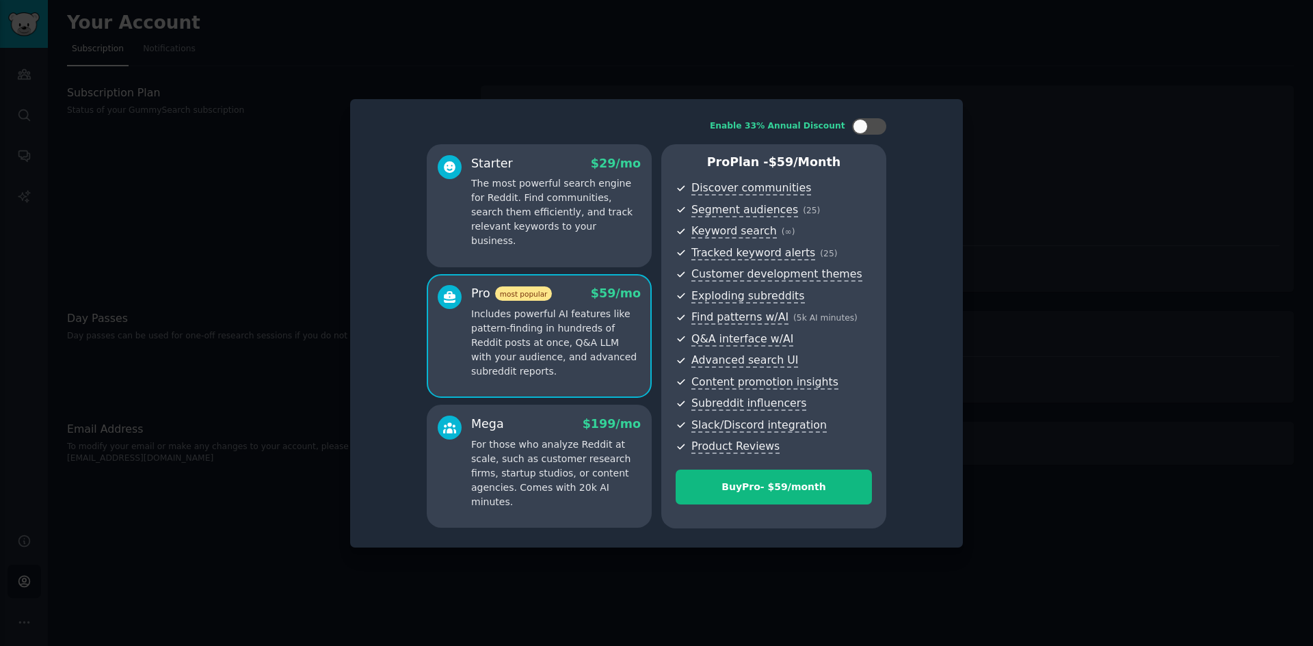
click at [562, 435] on div "Mega $ 199 /mo For those who analyze Reddit at scale, such as customer research…" at bounding box center [556, 463] width 170 height 94
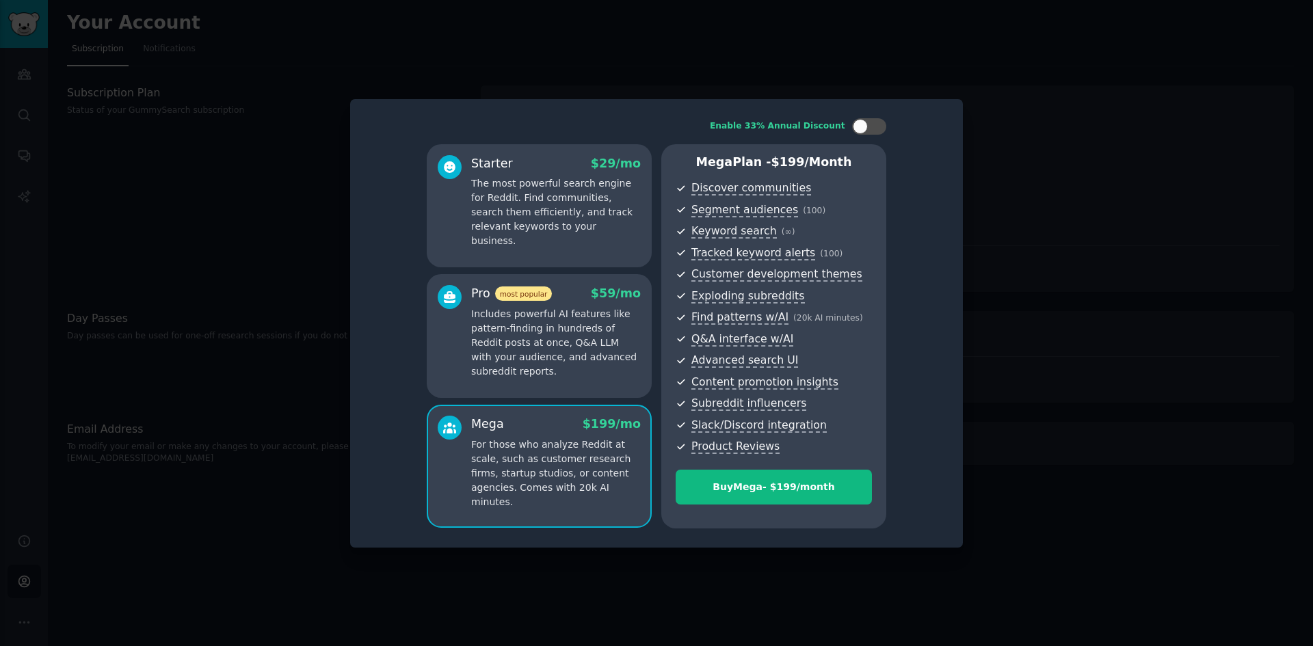
click at [559, 338] on p "Includes powerful AI features like pattern-finding in hundreds of Reddit posts …" at bounding box center [556, 343] width 170 height 72
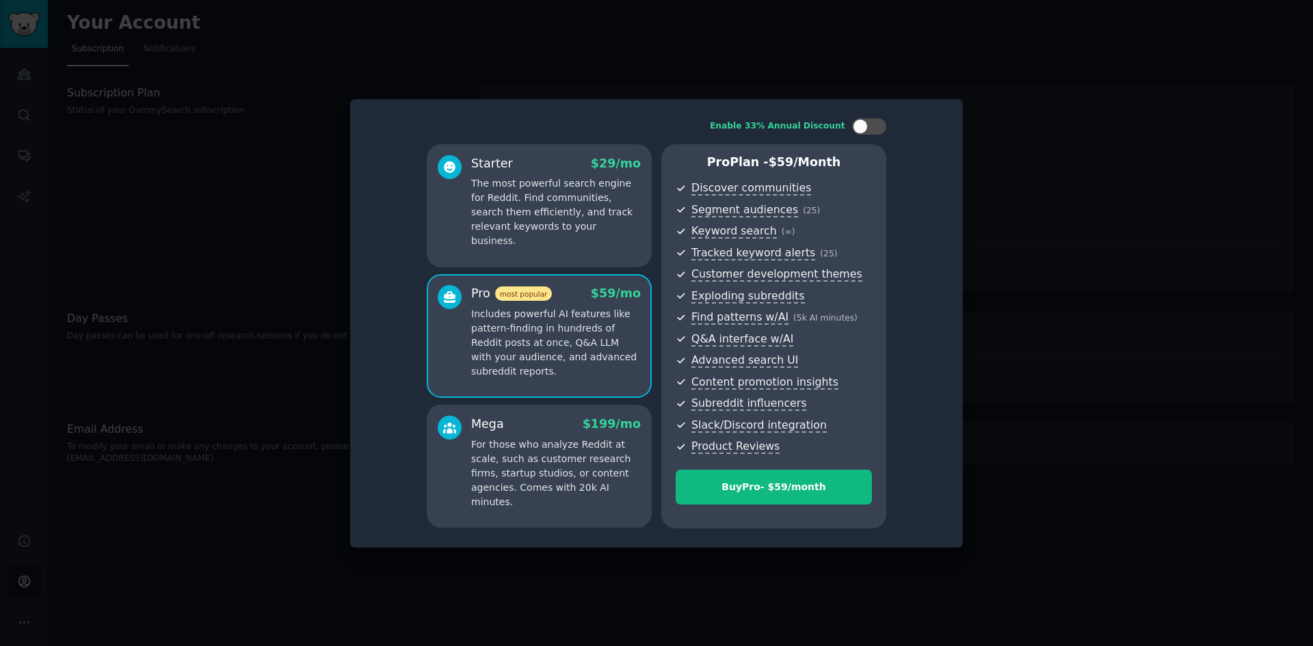
drag, startPoint x: 548, startPoint y: 438, endPoint x: 548, endPoint y: 413, distance: 24.6
click at [548, 438] on p "For those who analyze Reddit at scale, such as customer research firms, startup…" at bounding box center [556, 474] width 170 height 72
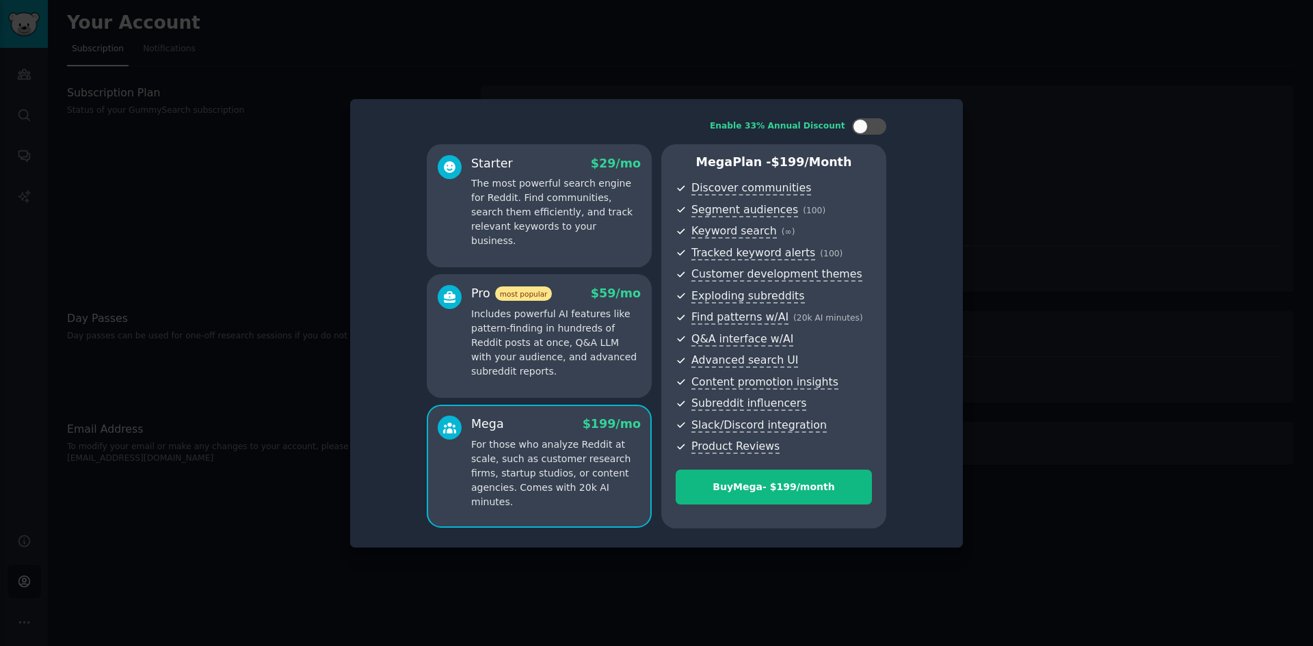
click at [552, 333] on p "Includes powerful AI features like pattern-finding in hundreds of Reddit posts …" at bounding box center [556, 343] width 170 height 72
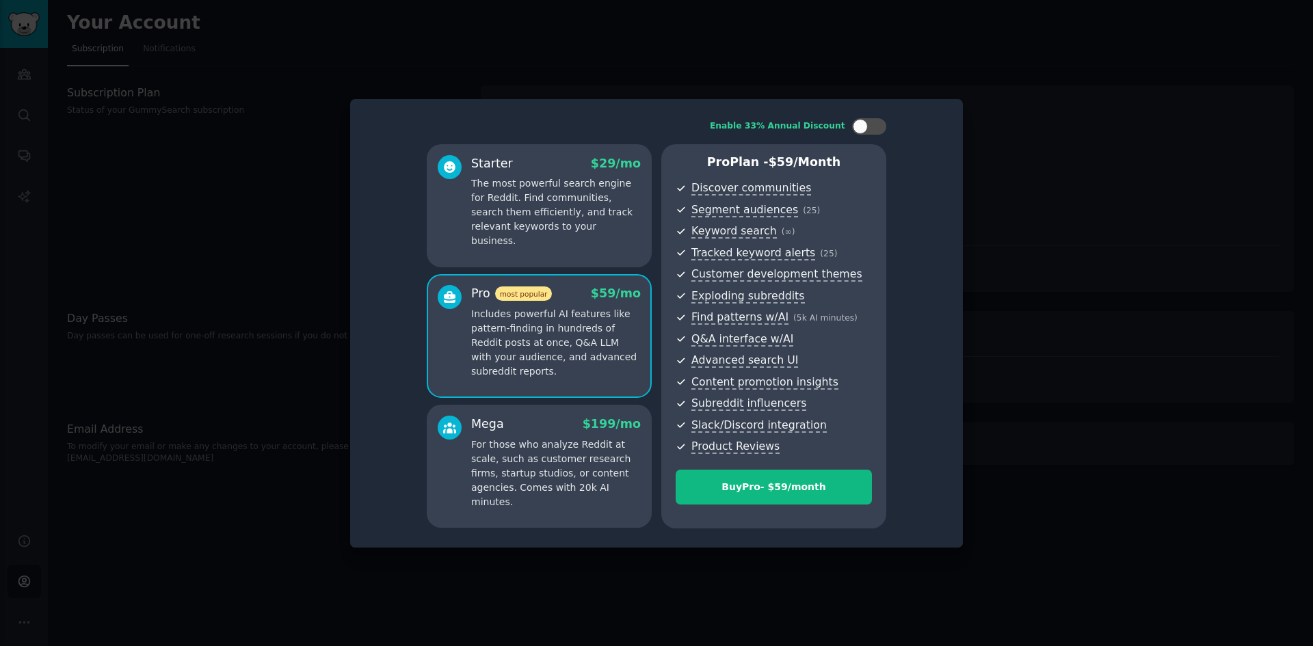
click at [562, 204] on p "The most powerful search engine for Reddit. Find communities, search them effic…" at bounding box center [556, 212] width 170 height 72
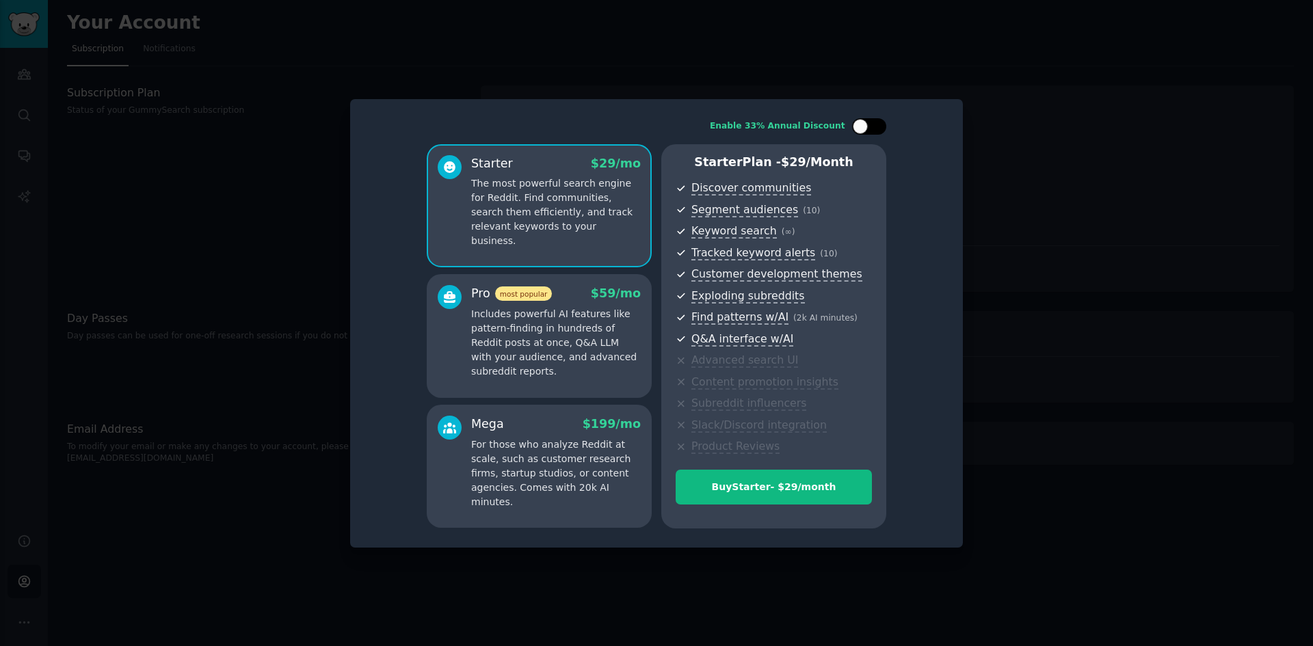
click at [870, 129] on div at bounding box center [869, 126] width 34 height 16
click at [862, 127] on icon at bounding box center [861, 127] width 8 height 8
click at [871, 127] on div at bounding box center [869, 126] width 34 height 16
click at [864, 128] on icon at bounding box center [861, 127] width 8 height 8
click at [870, 127] on div at bounding box center [869, 126] width 34 height 16
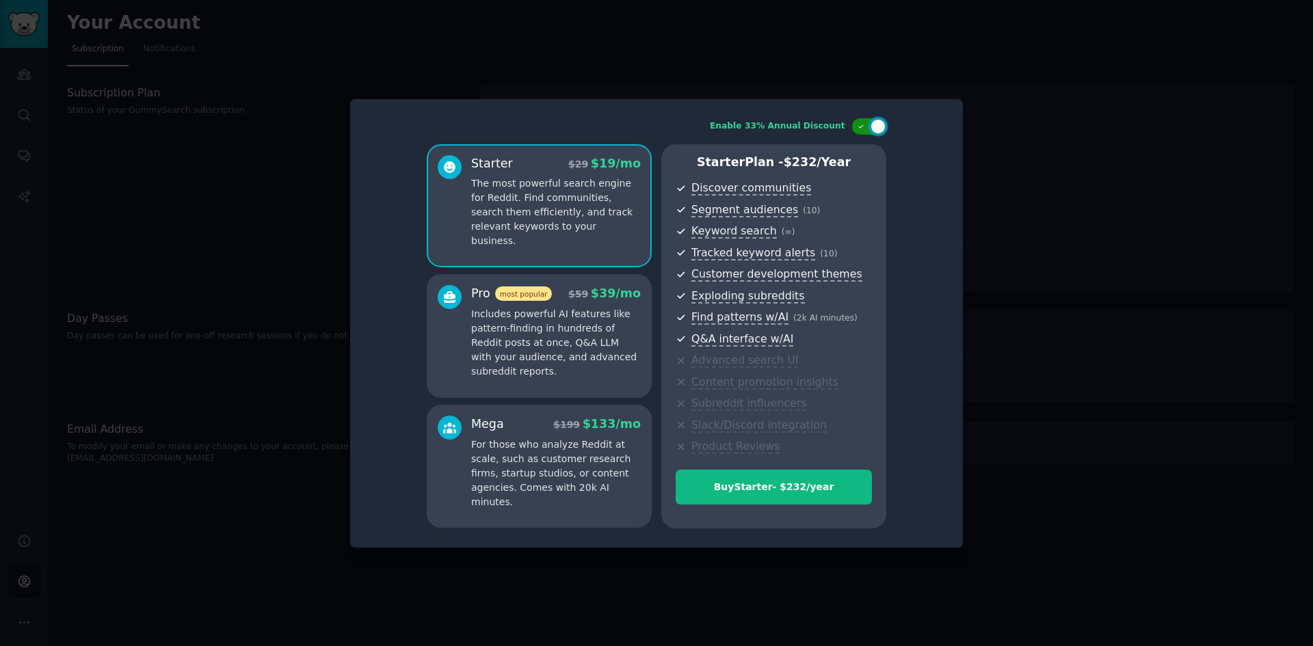
click at [863, 127] on icon at bounding box center [861, 127] width 8 height 8
click at [869, 128] on div at bounding box center [869, 126] width 34 height 16
click at [863, 128] on icon at bounding box center [861, 127] width 8 height 8
checkbox input "false"
click at [548, 207] on p "The most powerful search engine for Reddit. Find communities, search them effic…" at bounding box center [556, 212] width 170 height 72
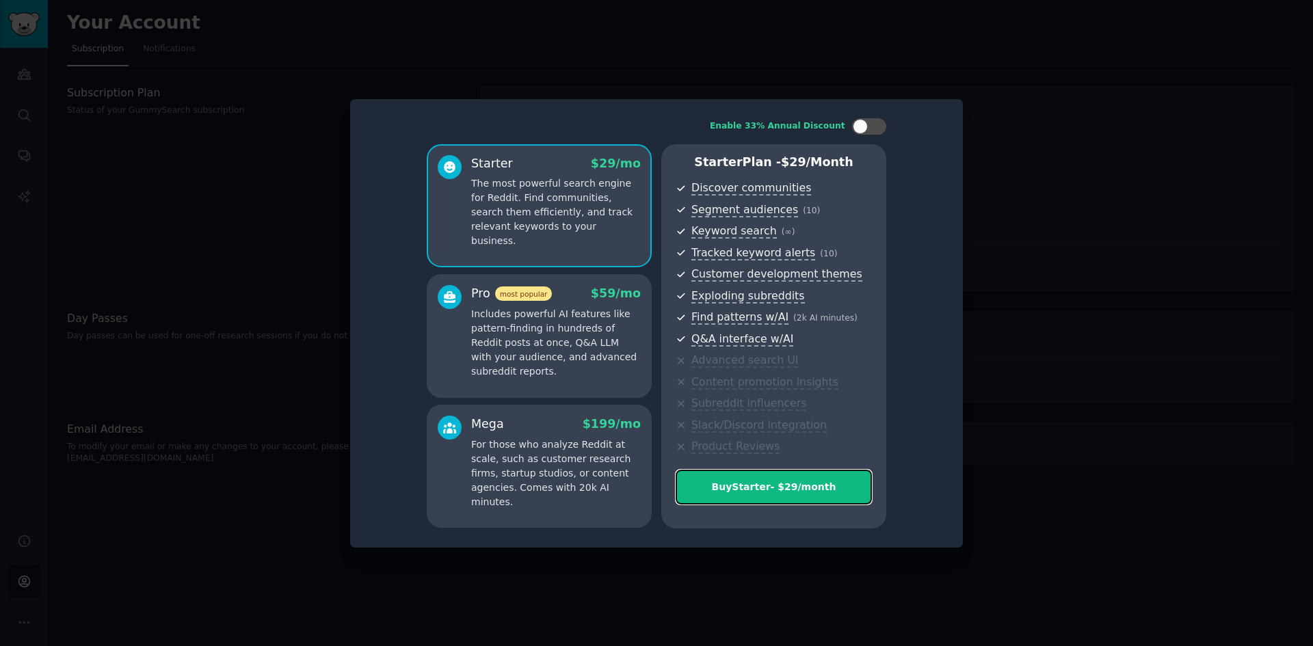
click at [742, 485] on div "Buy Starter - $ 29 /month" at bounding box center [773, 487] width 195 height 14
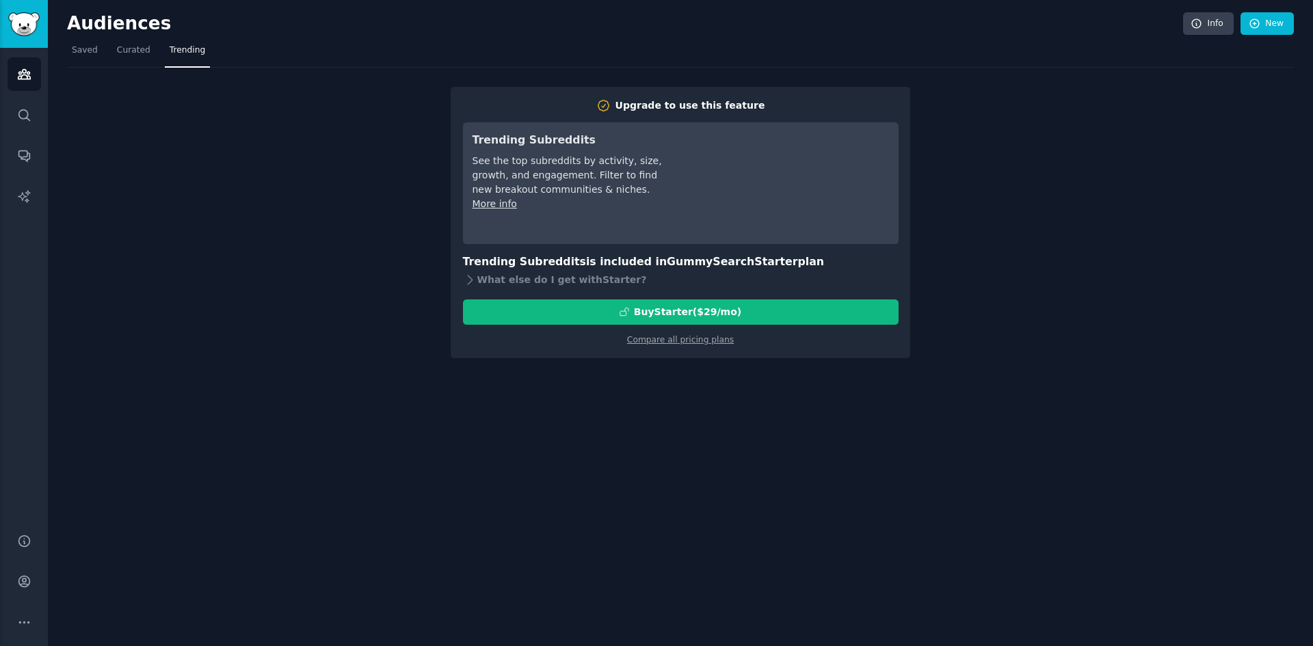
click at [351, 253] on div "Upgrade to use this feature Trending Subreddits See the top subreddits by activ…" at bounding box center [680, 213] width 1227 height 291
drag, startPoint x: 262, startPoint y: 33, endPoint x: 133, endPoint y: 51, distance: 130.5
click at [260, 33] on h2 "Audiences" at bounding box center [625, 24] width 1116 height 22
click at [130, 52] on span "Curated" at bounding box center [134, 50] width 34 height 12
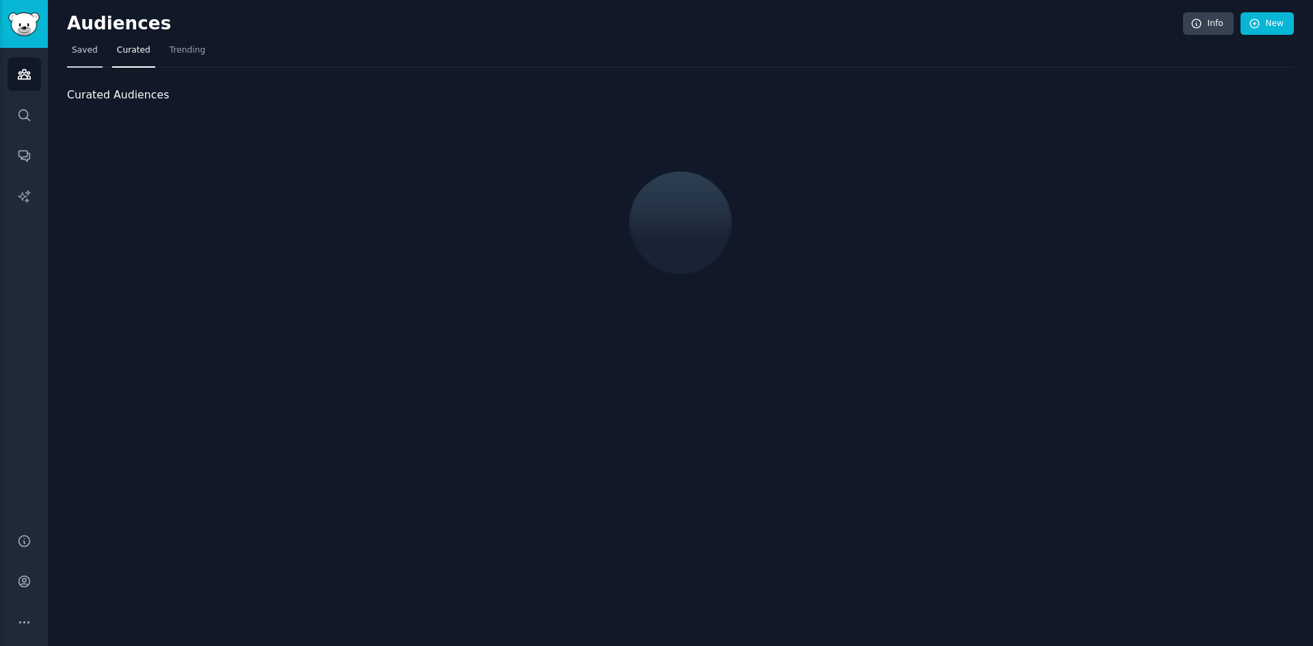
click at [93, 50] on span "Saved" at bounding box center [85, 50] width 26 height 12
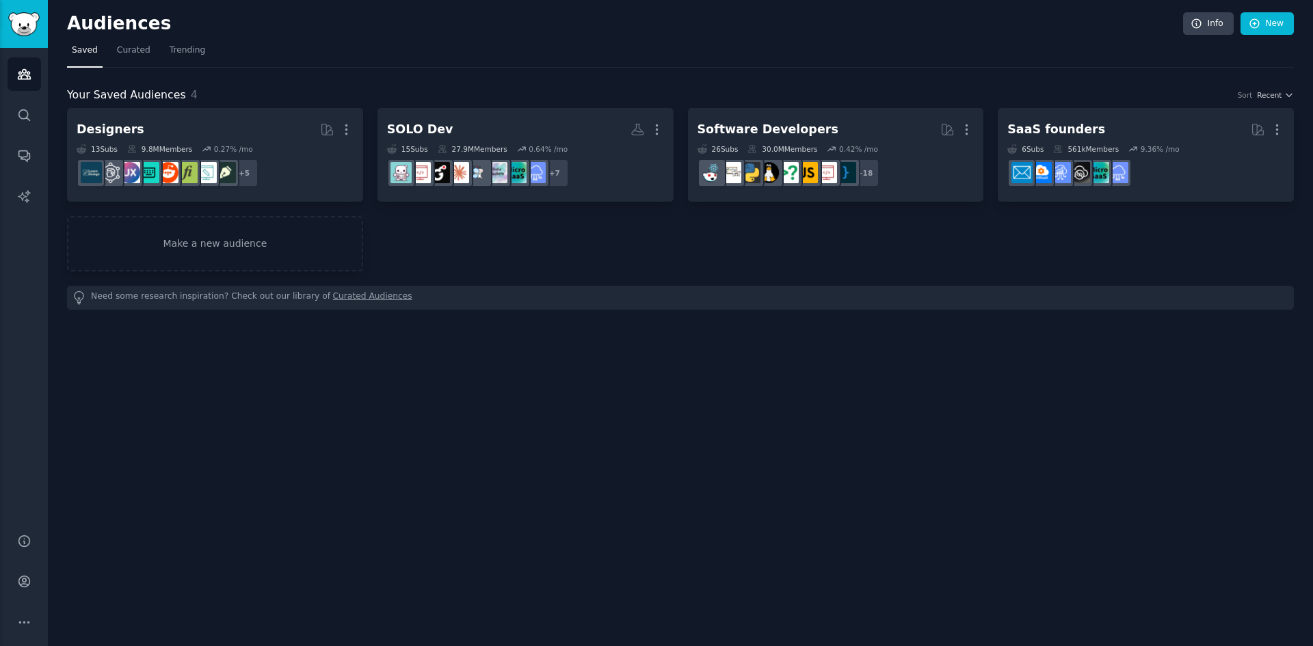
click at [283, 28] on h2 "Audiences" at bounding box center [625, 24] width 1116 height 22
click at [346, 30] on h2 "Audiences" at bounding box center [625, 24] width 1116 height 22
click at [18, 117] on icon "Sidebar" at bounding box center [24, 115] width 14 height 14
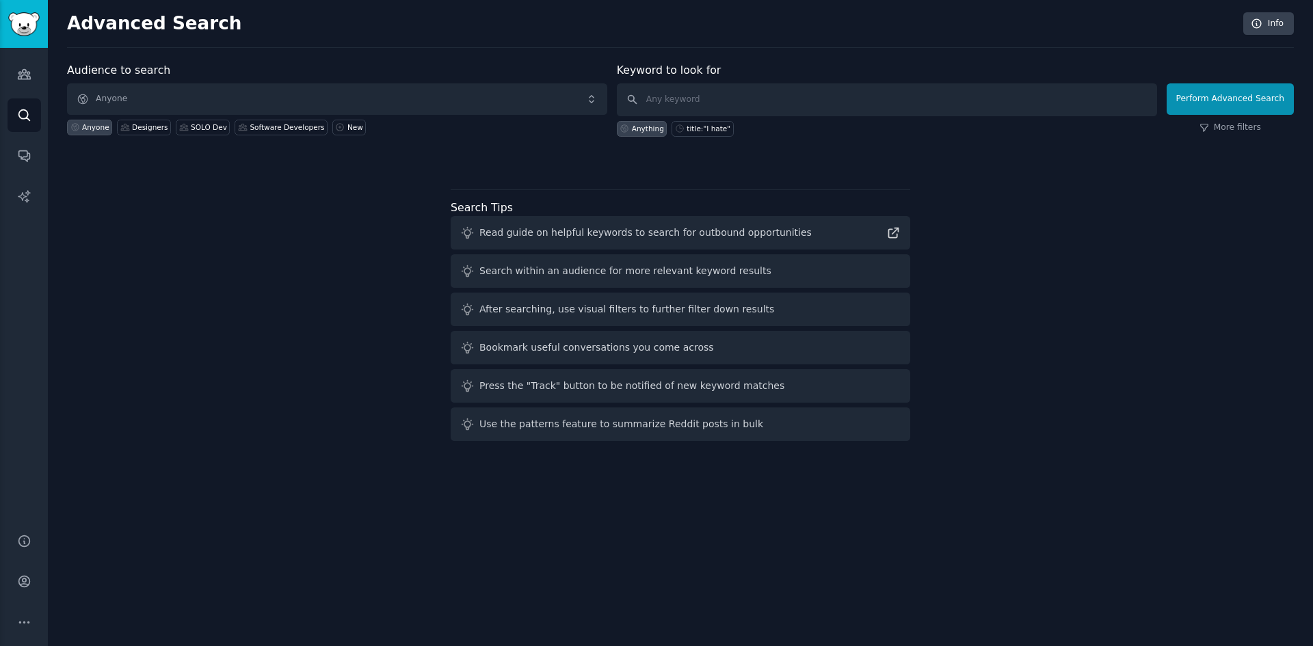
click at [305, 207] on div "Audience to search Anyone Anyone Designers SOLO Dev Software Developers New Key…" at bounding box center [680, 254] width 1227 height 384
drag, startPoint x: 991, startPoint y: 156, endPoint x: 1088, endPoint y: 140, distance: 98.3
click at [992, 156] on div at bounding box center [680, 161] width 1227 height 10
click at [701, 31] on h2 "Advanced Search" at bounding box center [651, 24] width 1168 height 22
click at [719, 127] on div "title:"I hate"" at bounding box center [708, 129] width 44 height 10
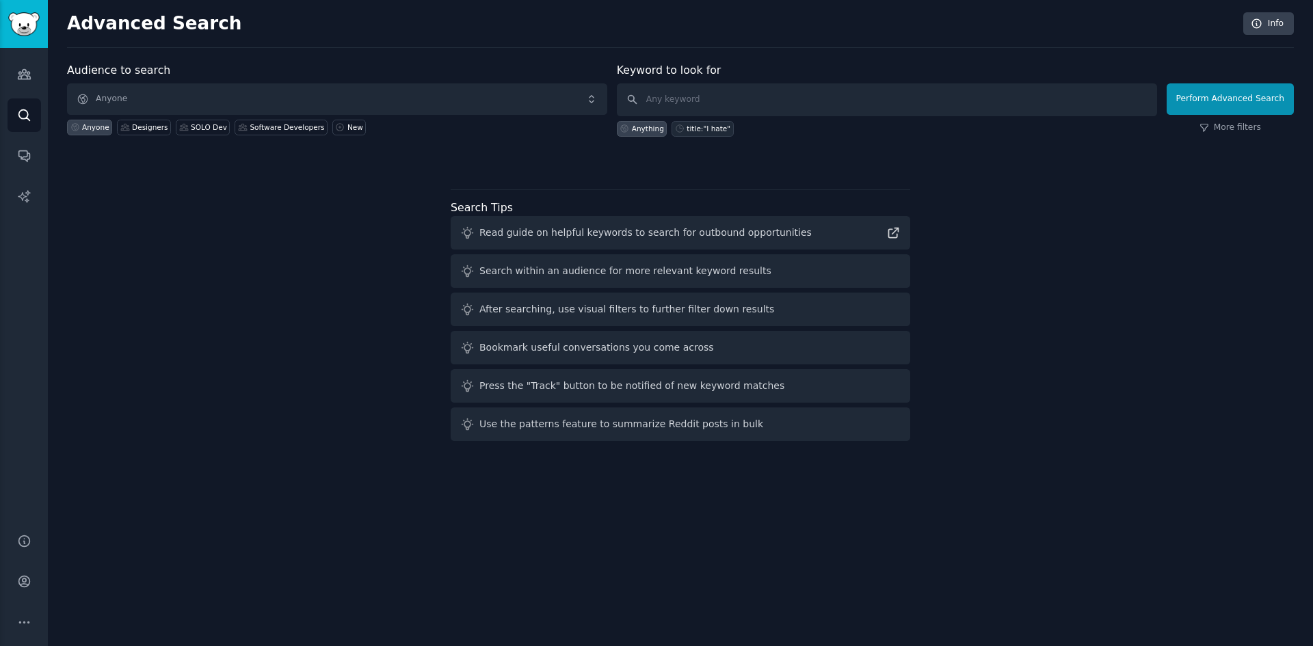
type input "title:"I hate""
click at [1214, 103] on button "Perform Advanced Search" at bounding box center [1229, 98] width 127 height 31
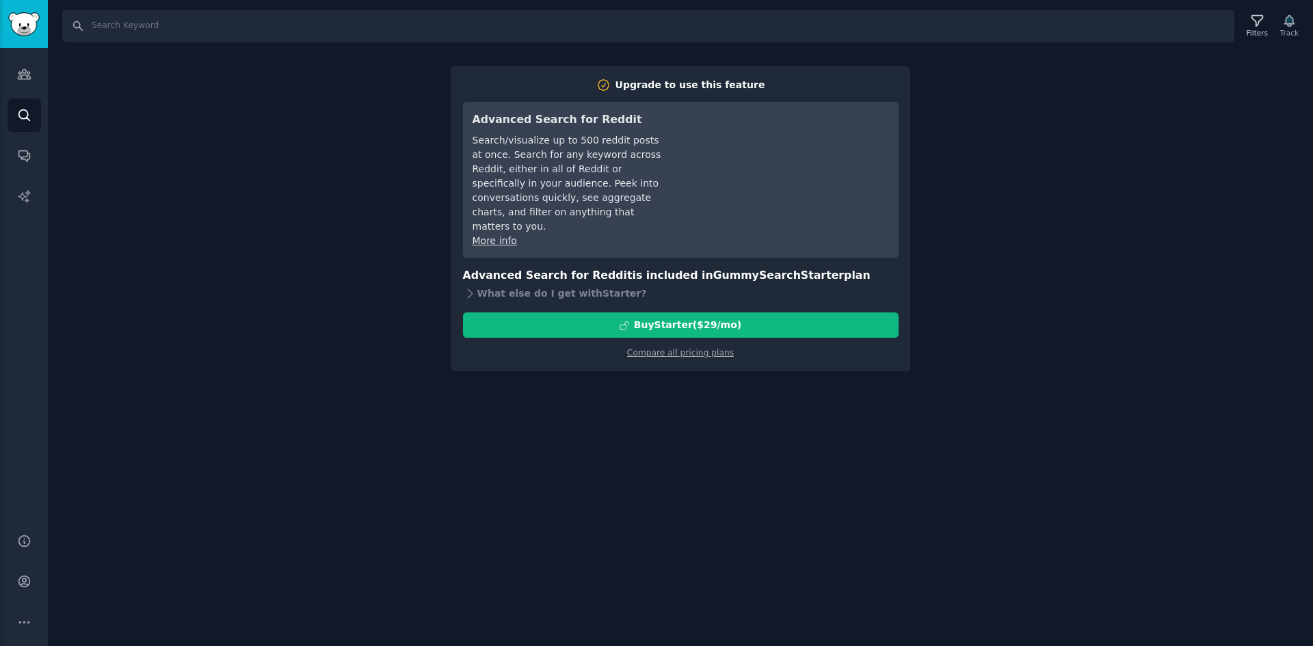
drag, startPoint x: 200, startPoint y: 168, endPoint x: 55, endPoint y: 135, distance: 147.8
click at [198, 168] on div "Search Filters Track Upgrade to use this feature Advanced Search for Reddit Sea…" at bounding box center [680, 323] width 1265 height 646
click at [165, 89] on div "Search Filters Track Upgrade to use this feature Advanced Search for Reddit Sea…" at bounding box center [680, 323] width 1265 height 646
click at [19, 115] on icon "Sidebar" at bounding box center [23, 114] width 11 height 11
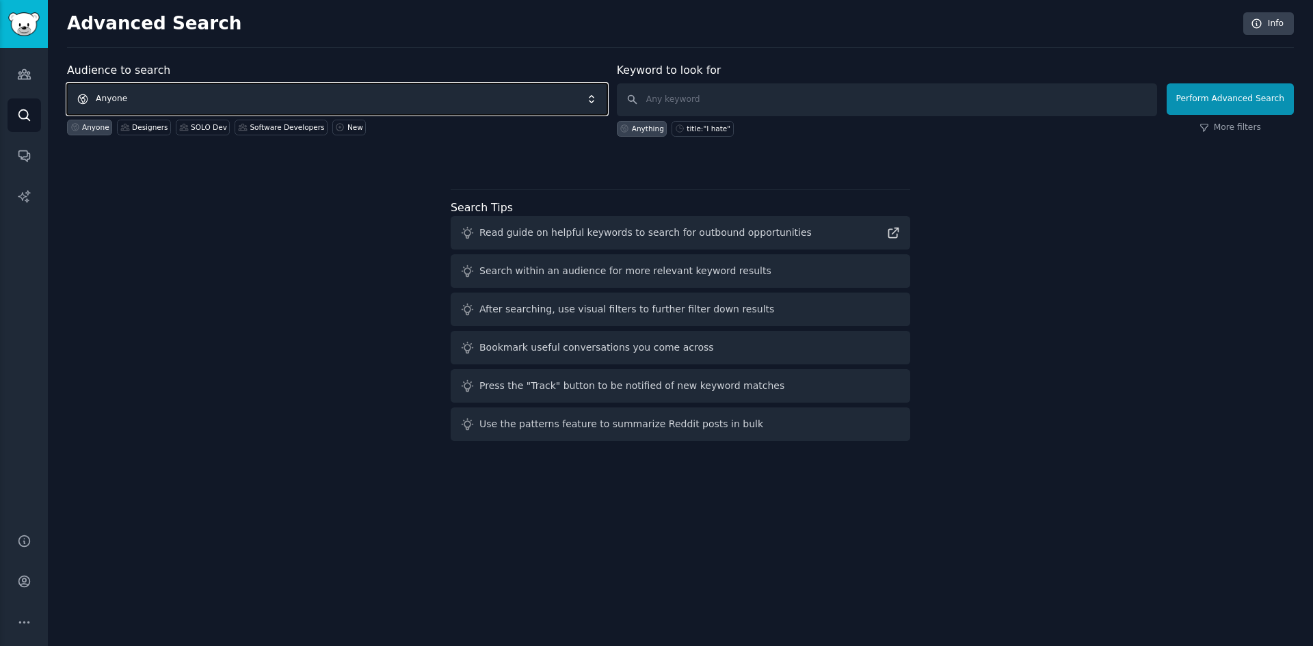
click at [133, 104] on span "Anyone" at bounding box center [337, 98] width 540 height 31
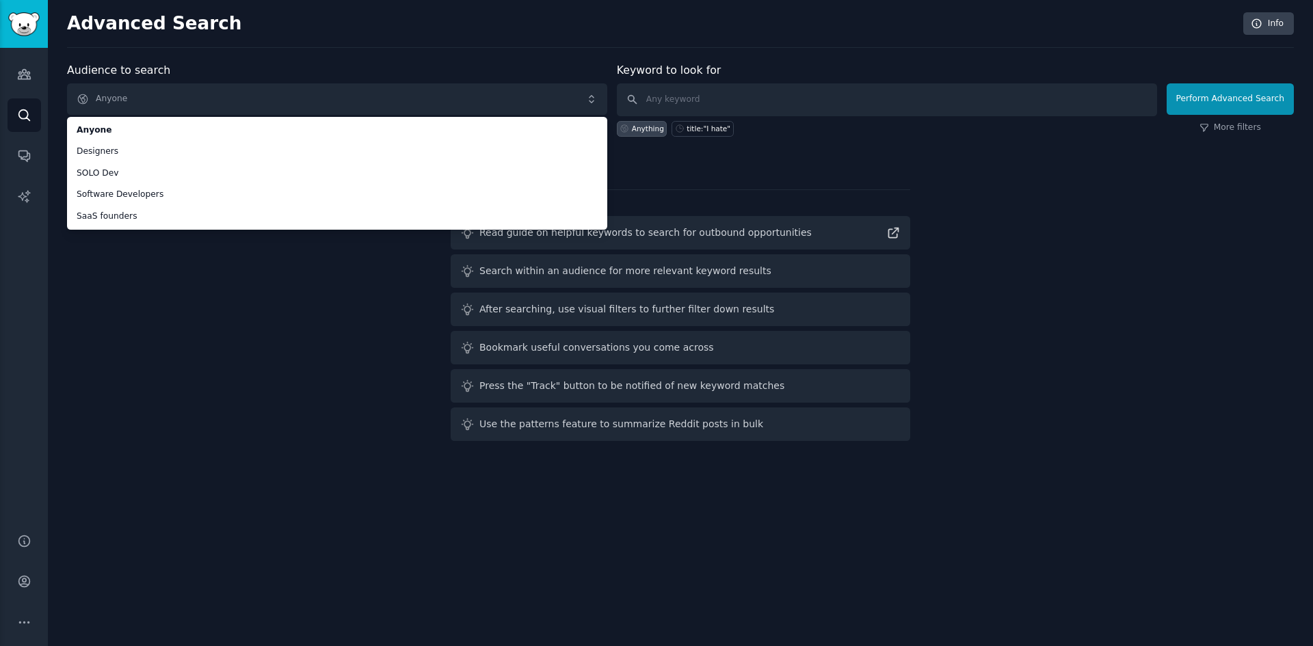
click at [161, 255] on div "Audience to search Anyone Anyone Designers SOLO Dev Software Developers SaaS fo…" at bounding box center [680, 254] width 1227 height 384
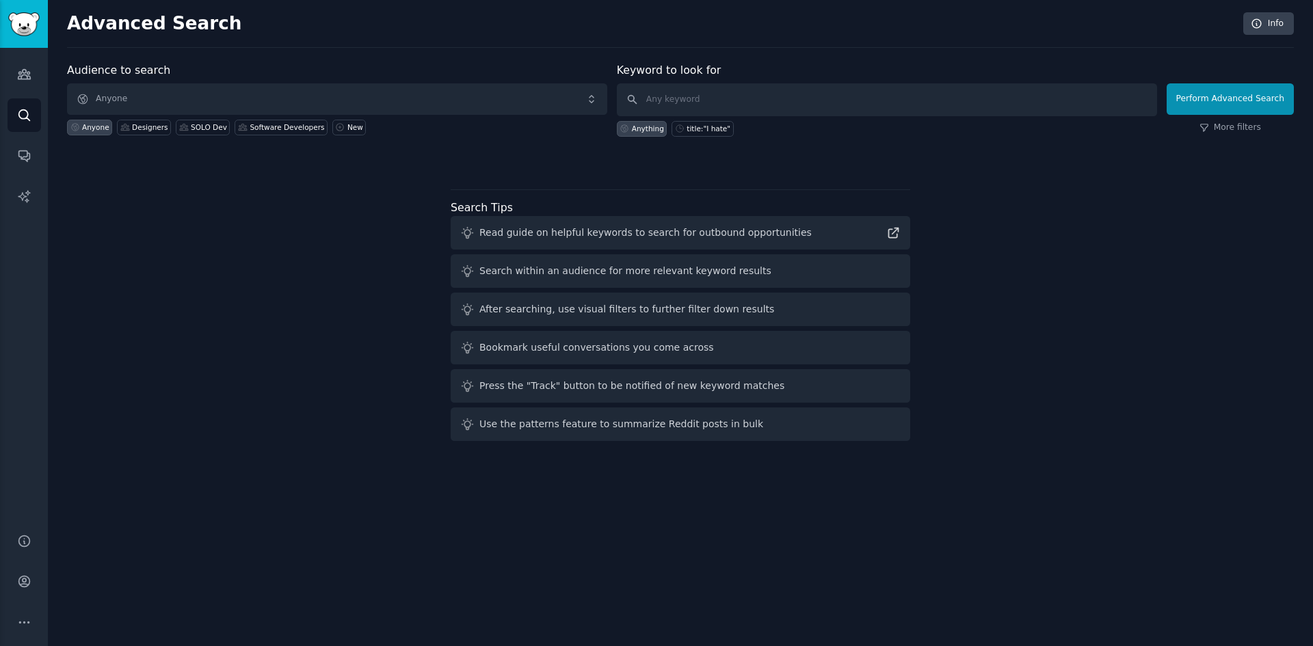
drag, startPoint x: 708, startPoint y: 28, endPoint x: 709, endPoint y: 35, distance: 7.0
click at [708, 29] on h2 "Advanced Search" at bounding box center [651, 24] width 1168 height 22
click at [716, 100] on input "text" at bounding box center [887, 99] width 540 height 33
click at [535, 142] on div "Audience to search Anyone Anyone Designers SOLO Dev Software Developers New Key…" at bounding box center [680, 113] width 1227 height 103
click at [1062, 156] on div at bounding box center [680, 161] width 1227 height 10
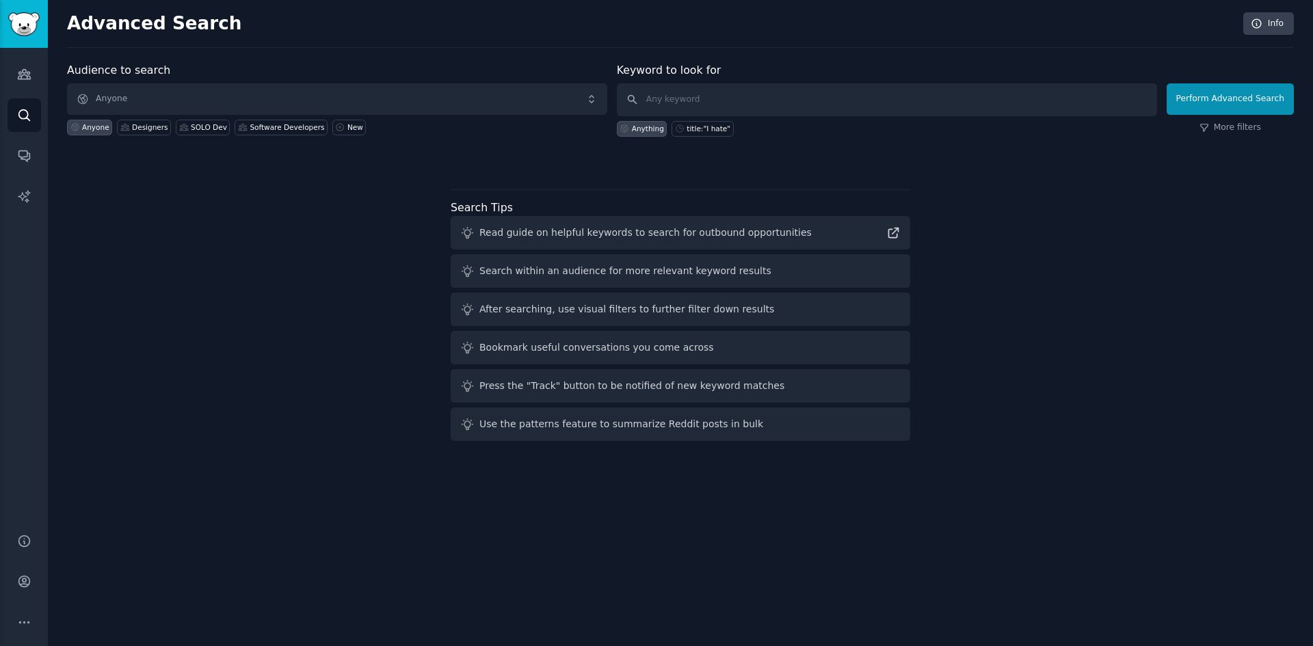
drag, startPoint x: 1101, startPoint y: 152, endPoint x: 1122, endPoint y: 113, distance: 43.4
click at [1101, 151] on div "Audience to search Anyone Anyone Designers SOLO Dev Software Developers New Key…" at bounding box center [680, 113] width 1227 height 103
click at [1095, 168] on div "Audience to search Anyone Anyone Designers SOLO Dev Software Developers New Key…" at bounding box center [680, 254] width 1227 height 384
click at [1232, 128] on link "More filters" at bounding box center [1230, 128] width 62 height 12
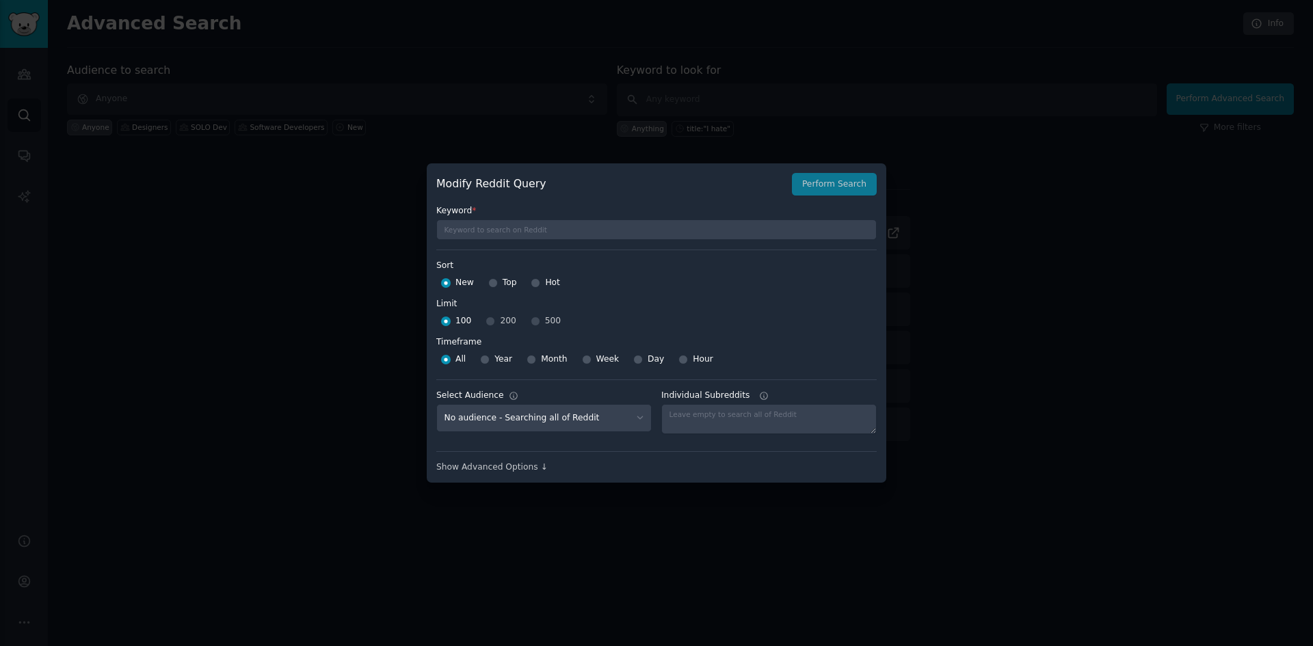
click at [965, 182] on div at bounding box center [656, 323] width 1313 height 646
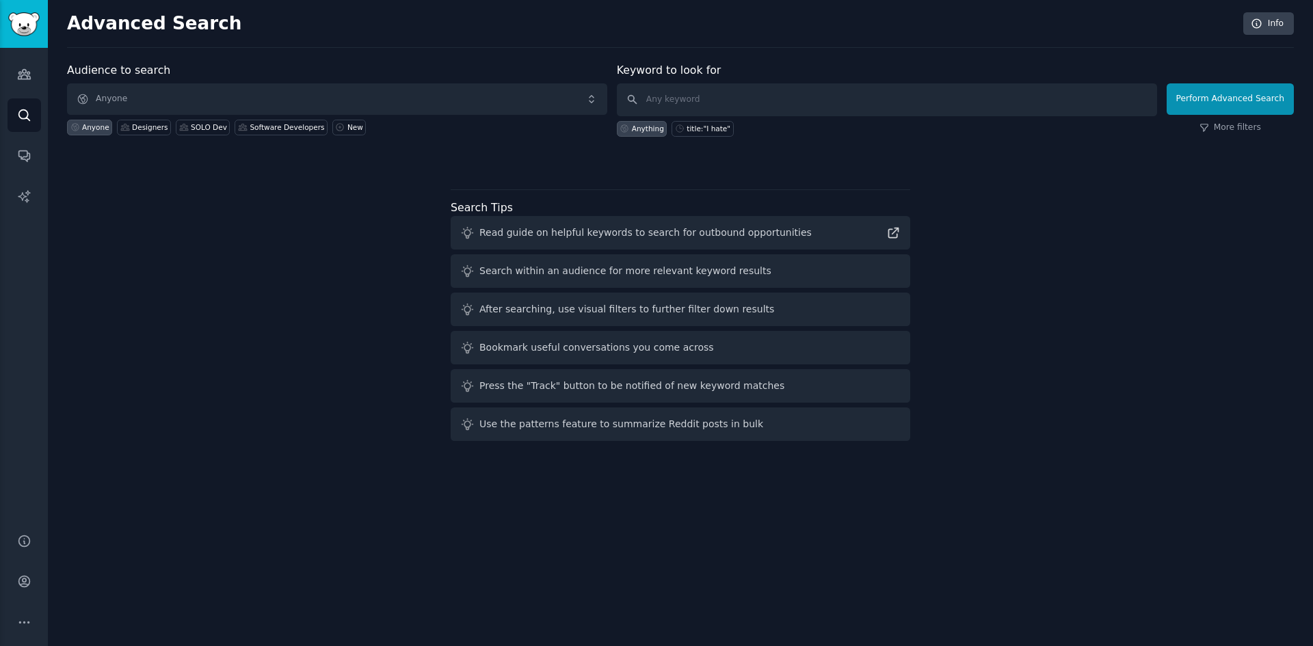
click at [809, 31] on h2 "Advanced Search" at bounding box center [651, 24] width 1168 height 22
click at [828, 30] on h2 "Advanced Search" at bounding box center [651, 24] width 1168 height 22
click at [14, 68] on link "Audiences" at bounding box center [25, 74] width 34 height 34
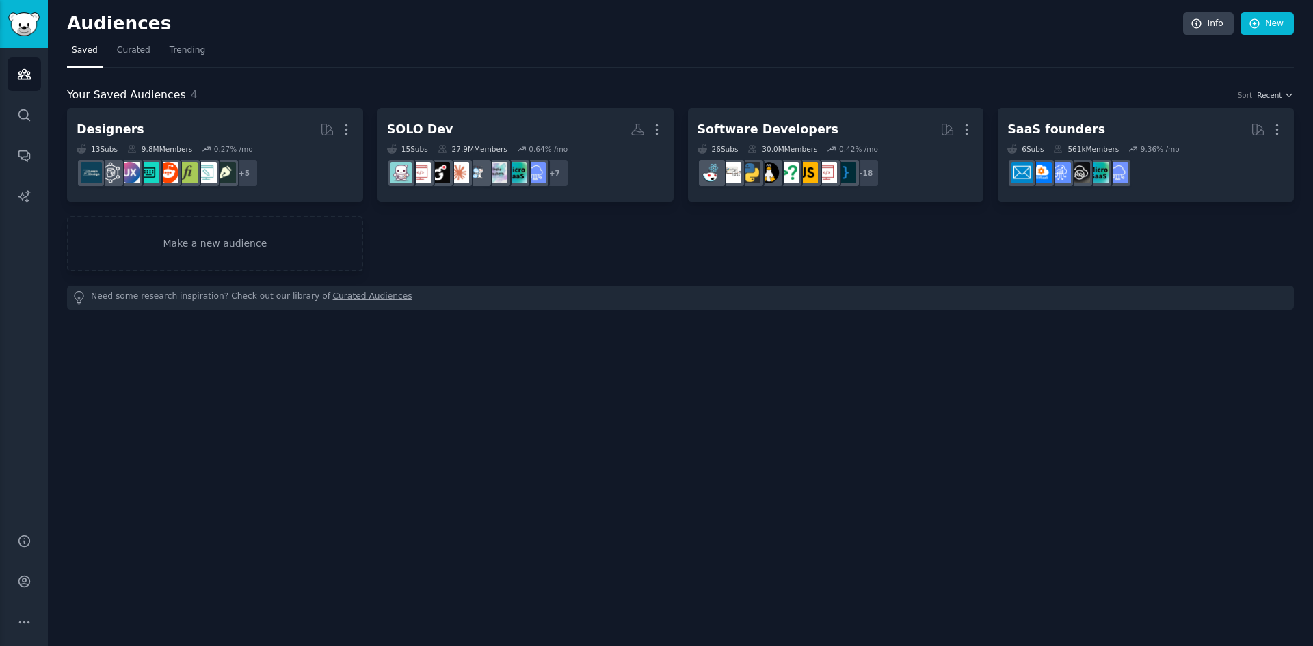
click at [872, 29] on h2 "Audiences" at bounding box center [625, 24] width 1116 height 22
click at [889, 36] on div "Audiences Info New" at bounding box center [680, 26] width 1227 height 28
click at [994, 44] on nav "Saved Curated Trending" at bounding box center [680, 54] width 1227 height 28
click at [1046, 36] on div "Audiences Info New" at bounding box center [680, 26] width 1227 height 28
click at [1276, 20] on link "New" at bounding box center [1266, 23] width 53 height 23
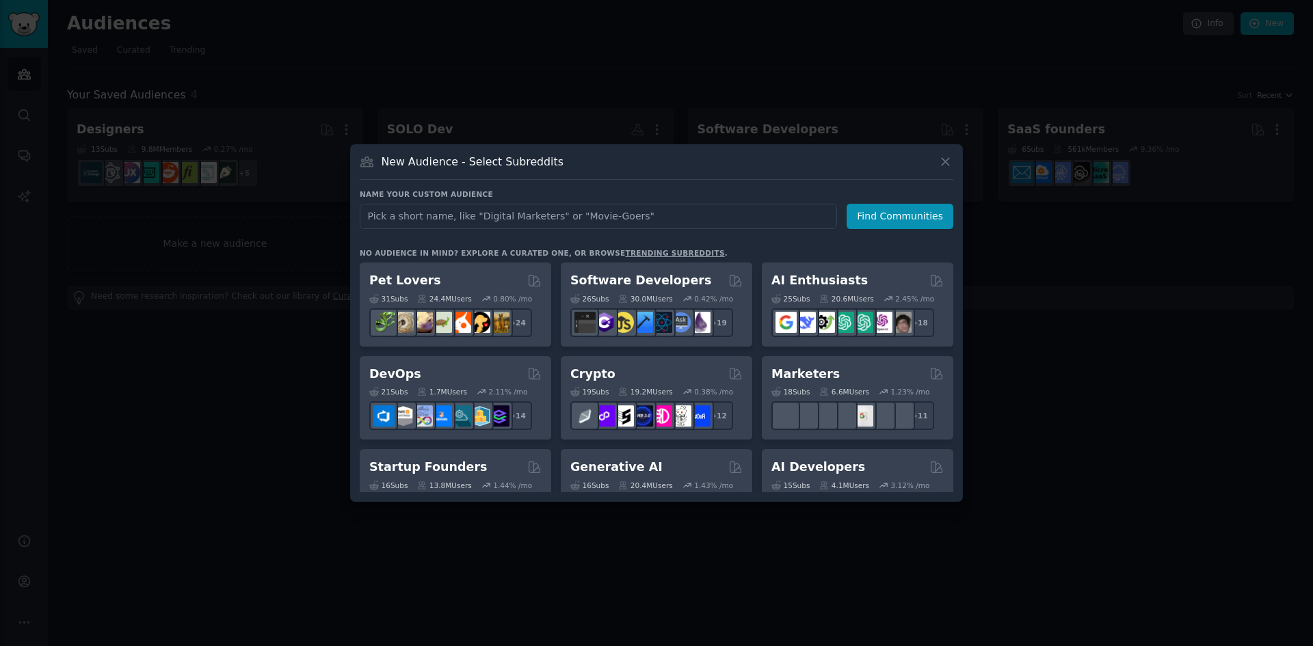
click at [667, 219] on input "text" at bounding box center [598, 216] width 477 height 25
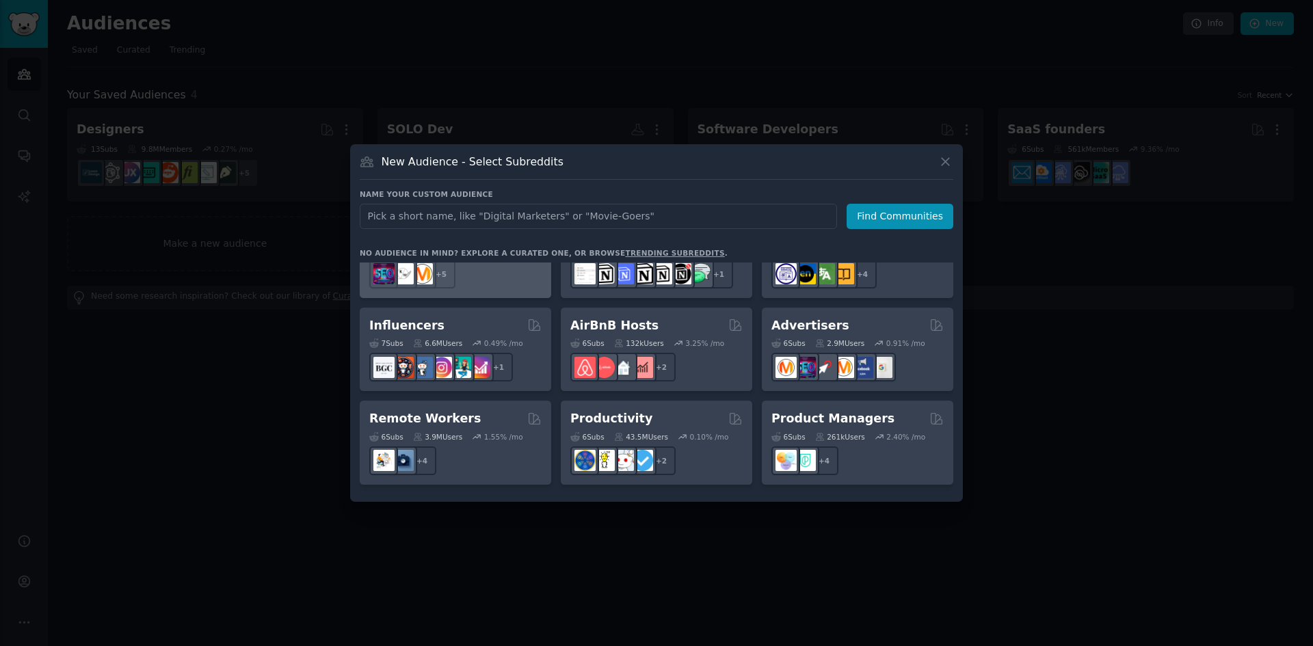
scroll to position [1067, 0]
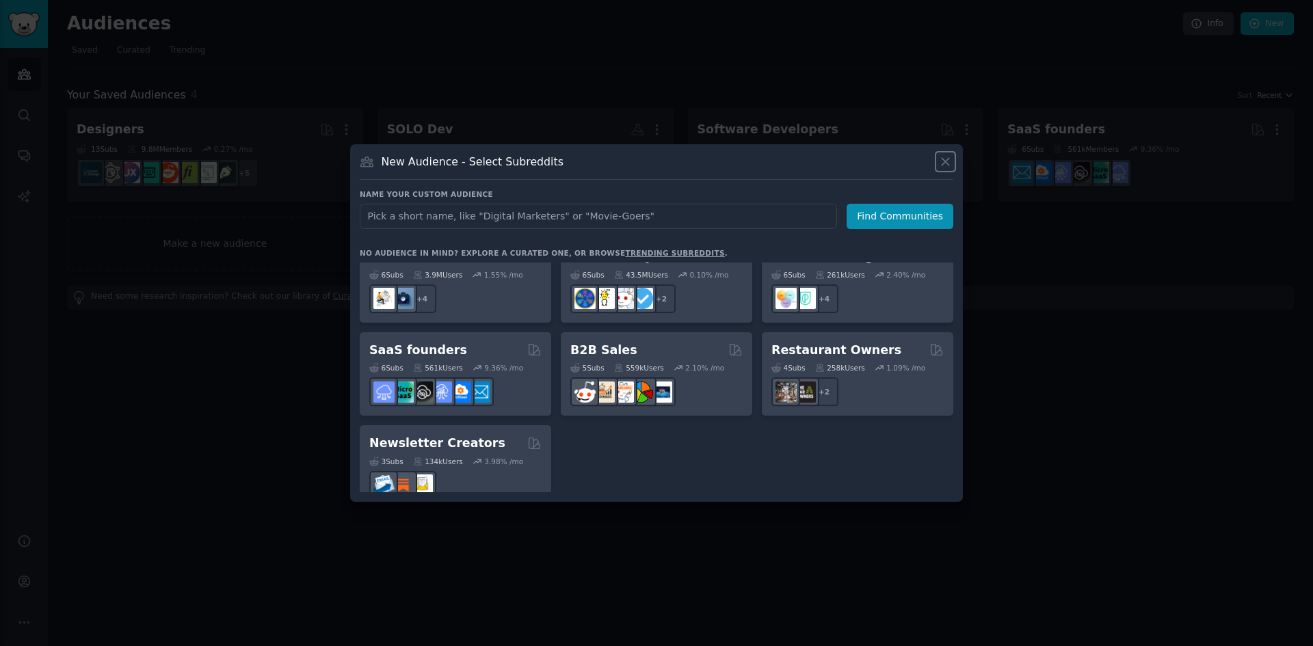
drag, startPoint x: 945, startPoint y: 159, endPoint x: 862, endPoint y: 85, distance: 110.9
click at [946, 159] on icon at bounding box center [945, 162] width 14 height 14
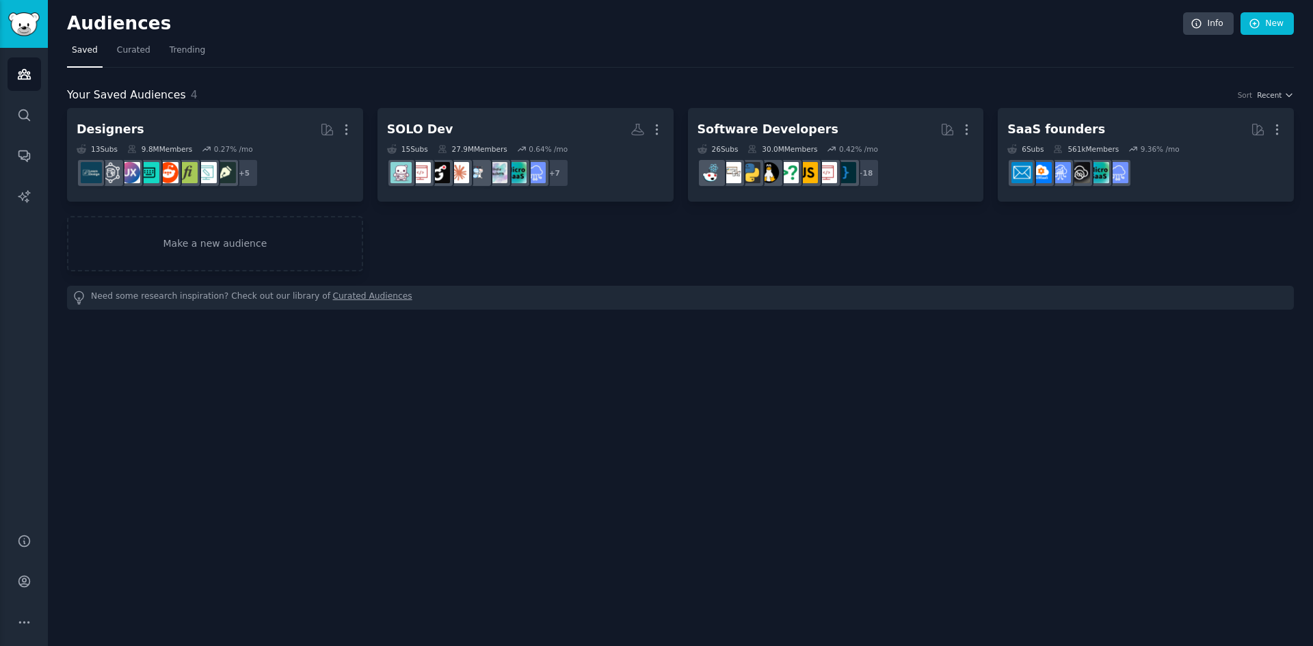
click at [833, 58] on nav "Saved Curated Trending" at bounding box center [680, 54] width 1227 height 28
click at [136, 51] on span "Curated" at bounding box center [134, 50] width 34 height 12
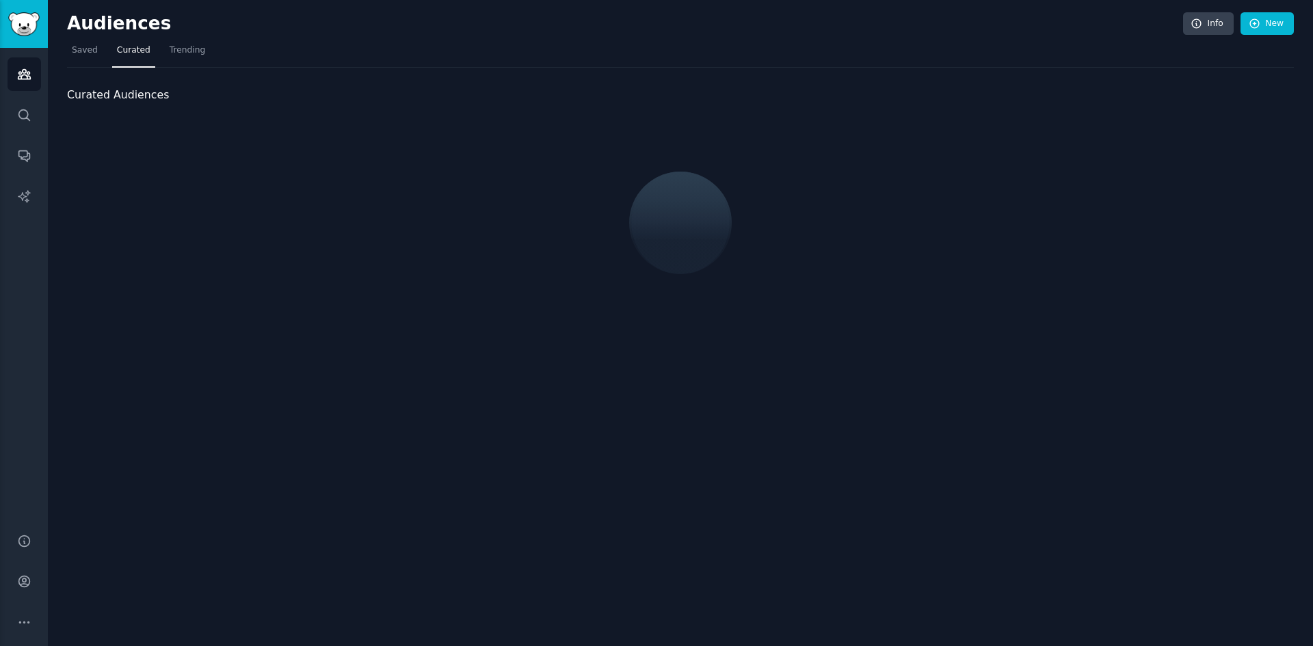
click at [557, 44] on nav "Saved Curated Trending" at bounding box center [680, 54] width 1227 height 28
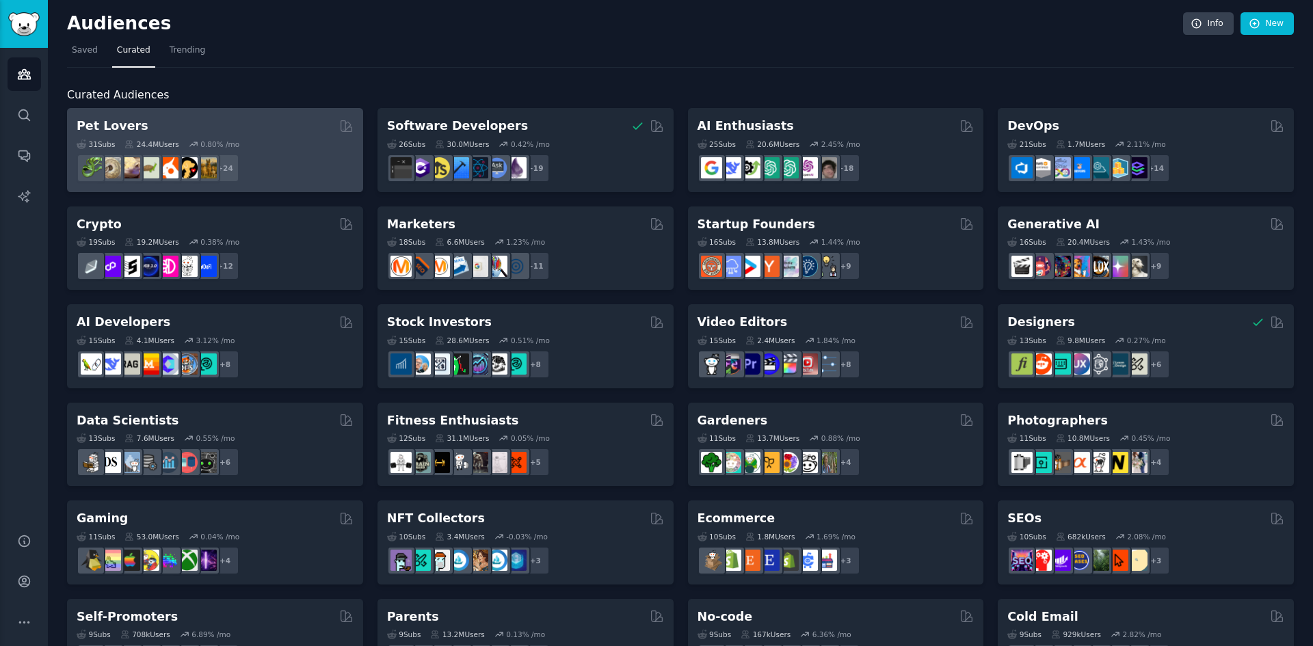
click at [302, 137] on div "31 Sub s 24.4M Users 0.80 % /mo + 24" at bounding box center [215, 159] width 277 height 48
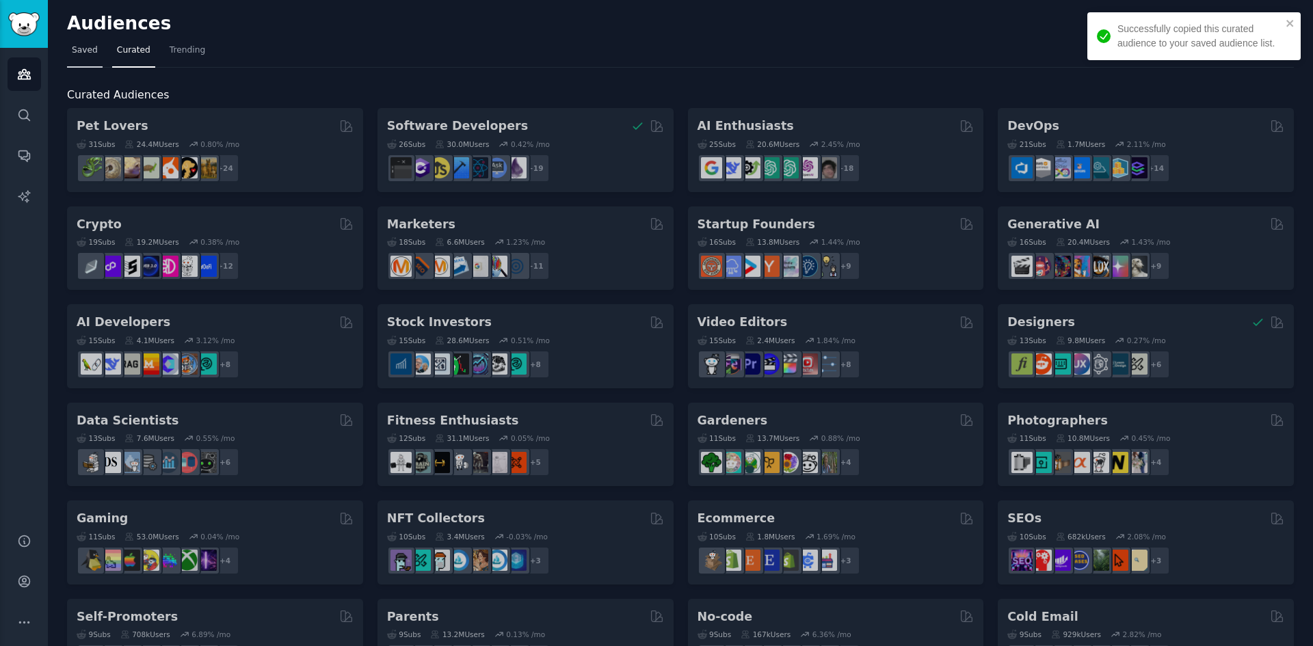
click at [89, 49] on span "Saved" at bounding box center [85, 50] width 26 height 12
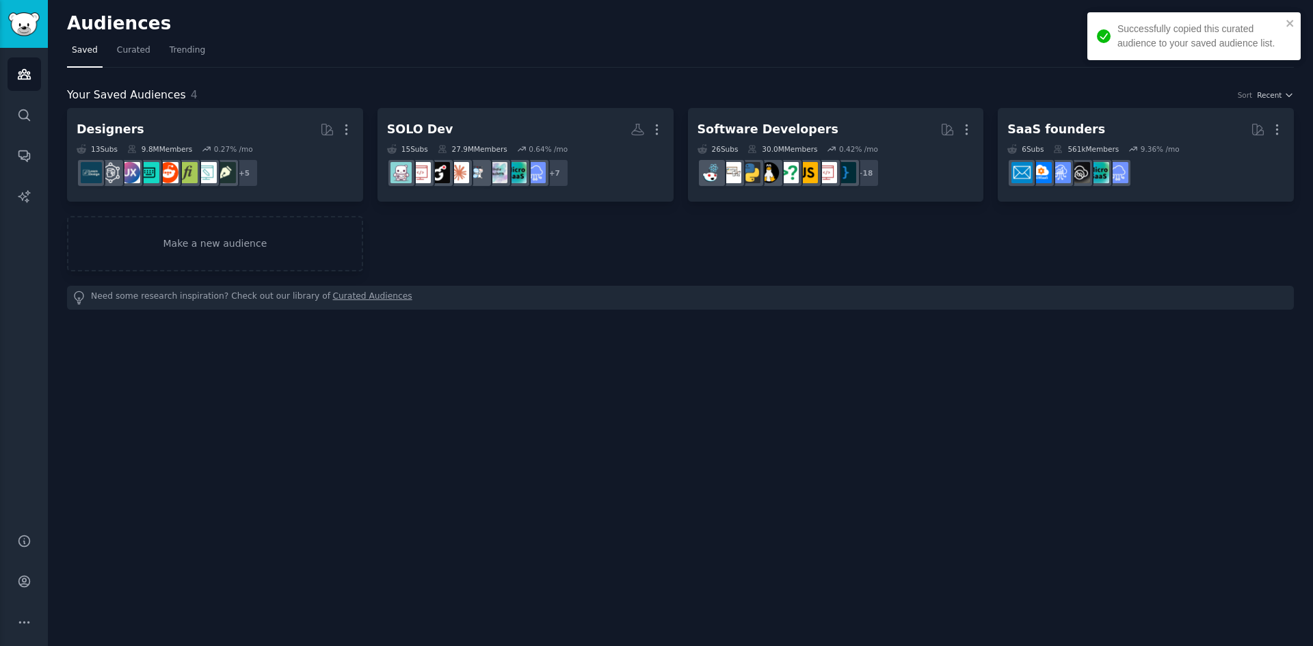
click at [503, 10] on div "Audiences Info New Saved Curated Trending Your Saved Audiences 4 Sort Recent De…" at bounding box center [680, 323] width 1265 height 646
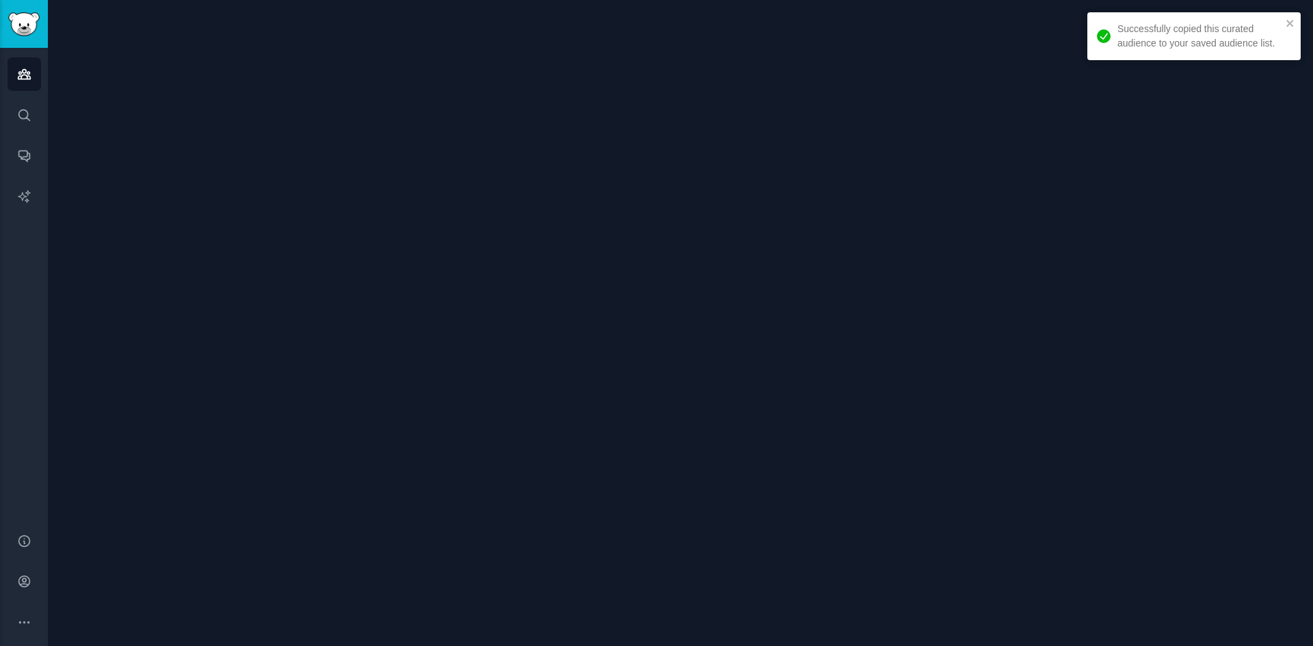
drag, startPoint x: 386, startPoint y: 53, endPoint x: 574, endPoint y: 87, distance: 191.0
click at [388, 53] on div at bounding box center [680, 323] width 1265 height 646
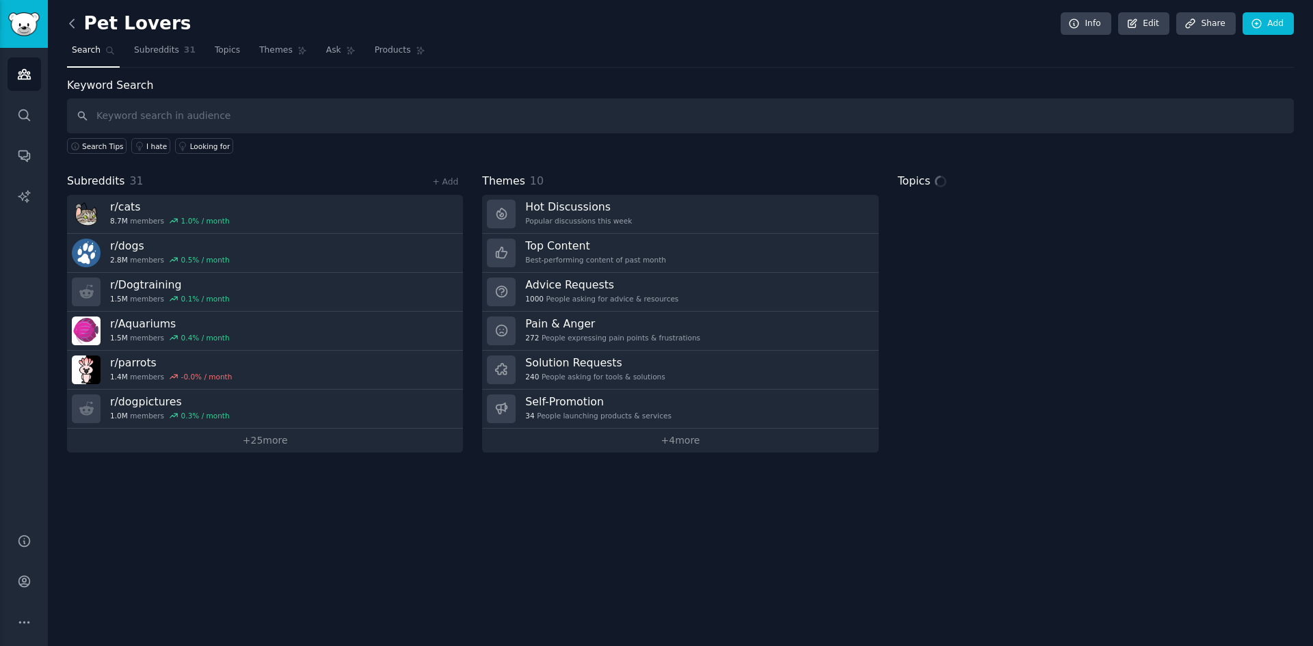
click at [73, 23] on icon at bounding box center [72, 23] width 14 height 14
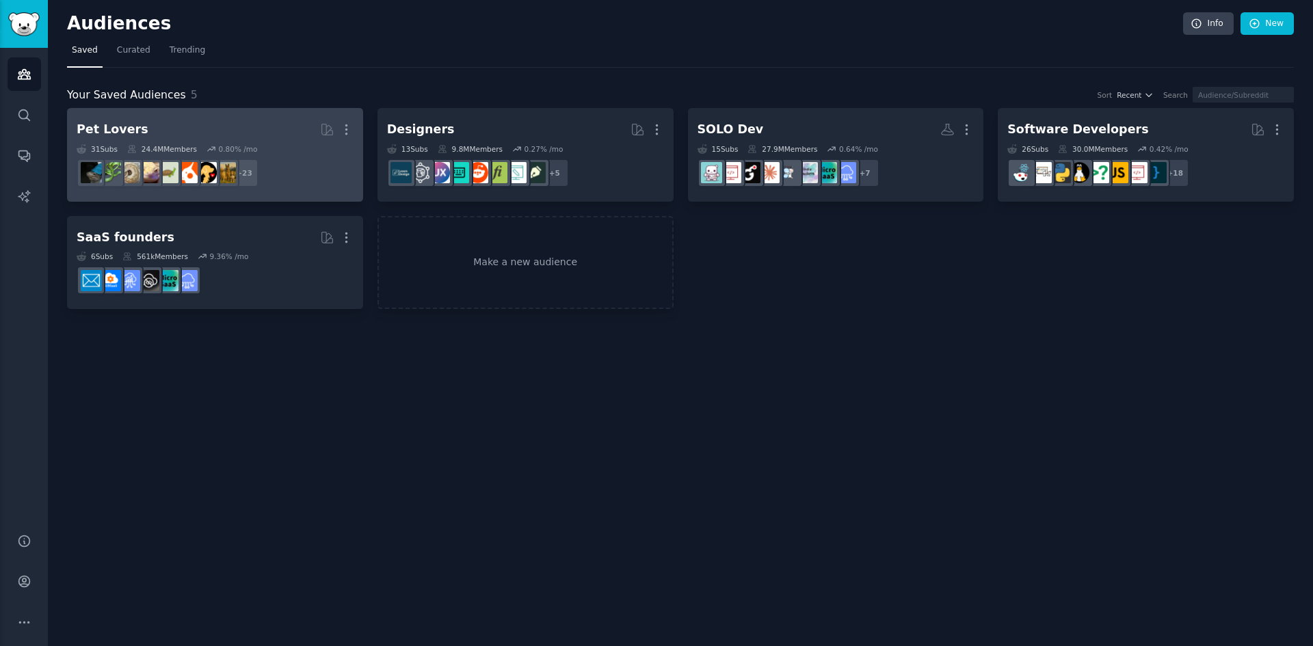
click at [300, 149] on div "31 Sub s 24.4M Members 0.80 % /mo" at bounding box center [215, 149] width 277 height 10
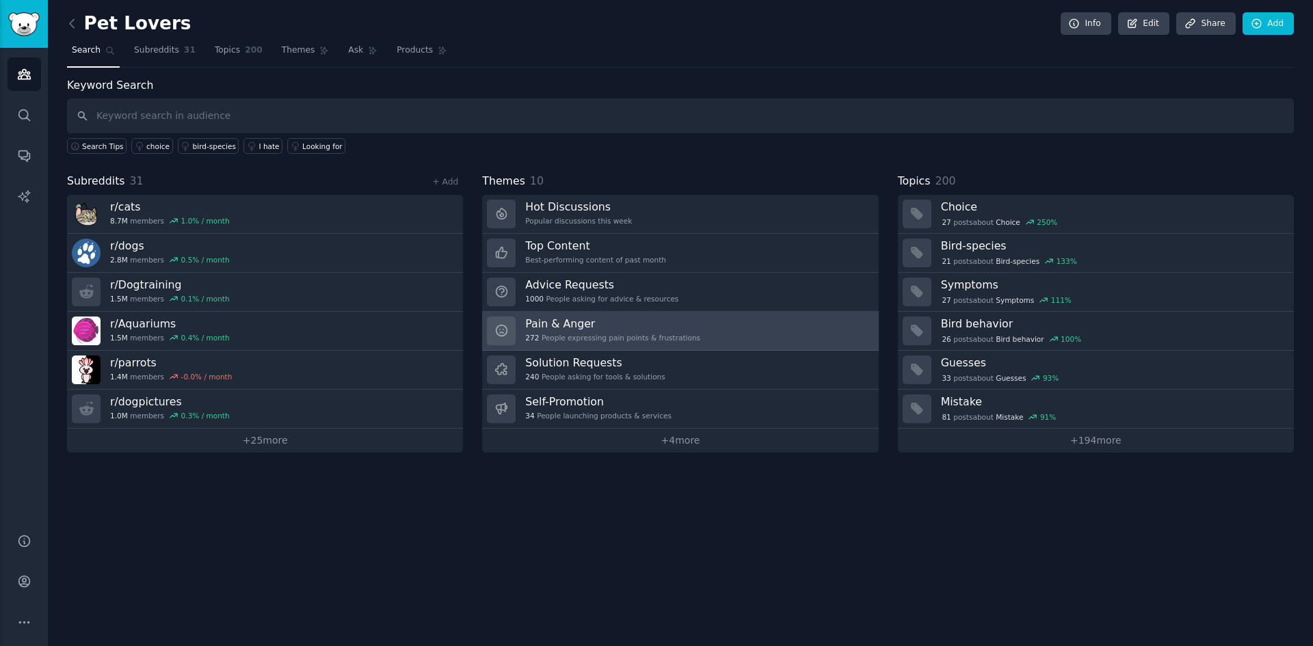
click at [690, 330] on h3 "Pain & Anger" at bounding box center [612, 324] width 175 height 14
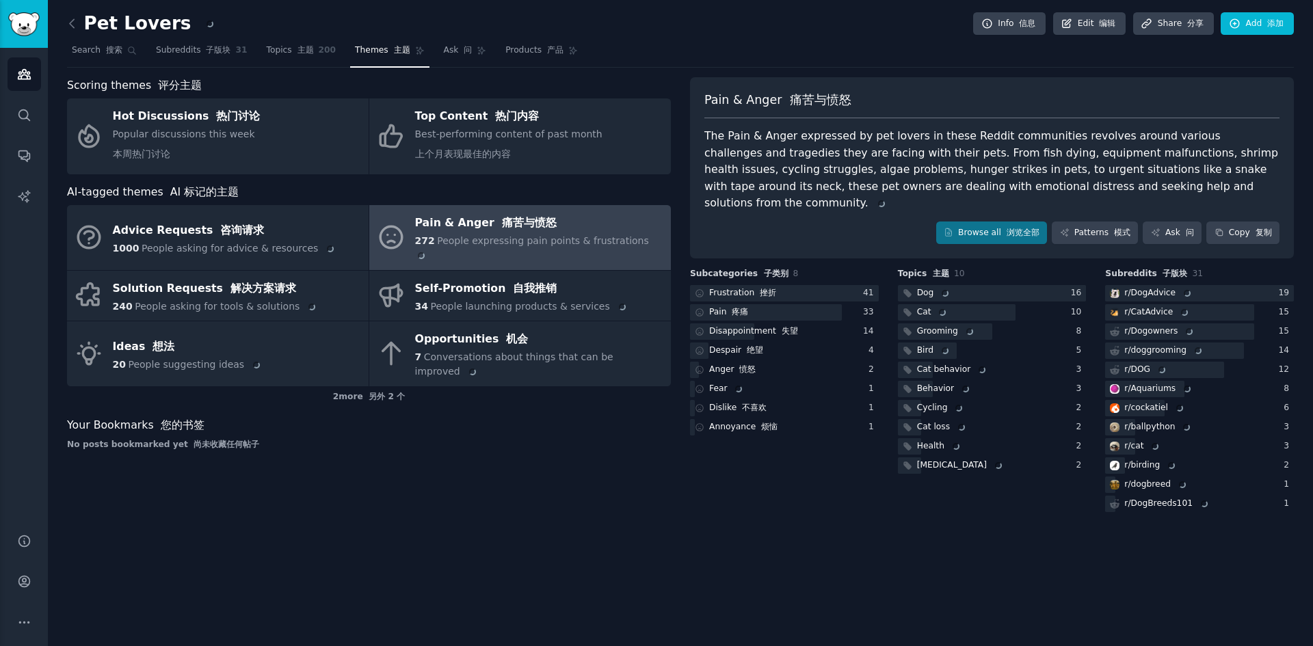
click at [802, 38] on div "Pet Lovers Info 信息 Edit 编辑 Share 分享 Add 添加" at bounding box center [680, 26] width 1227 height 28
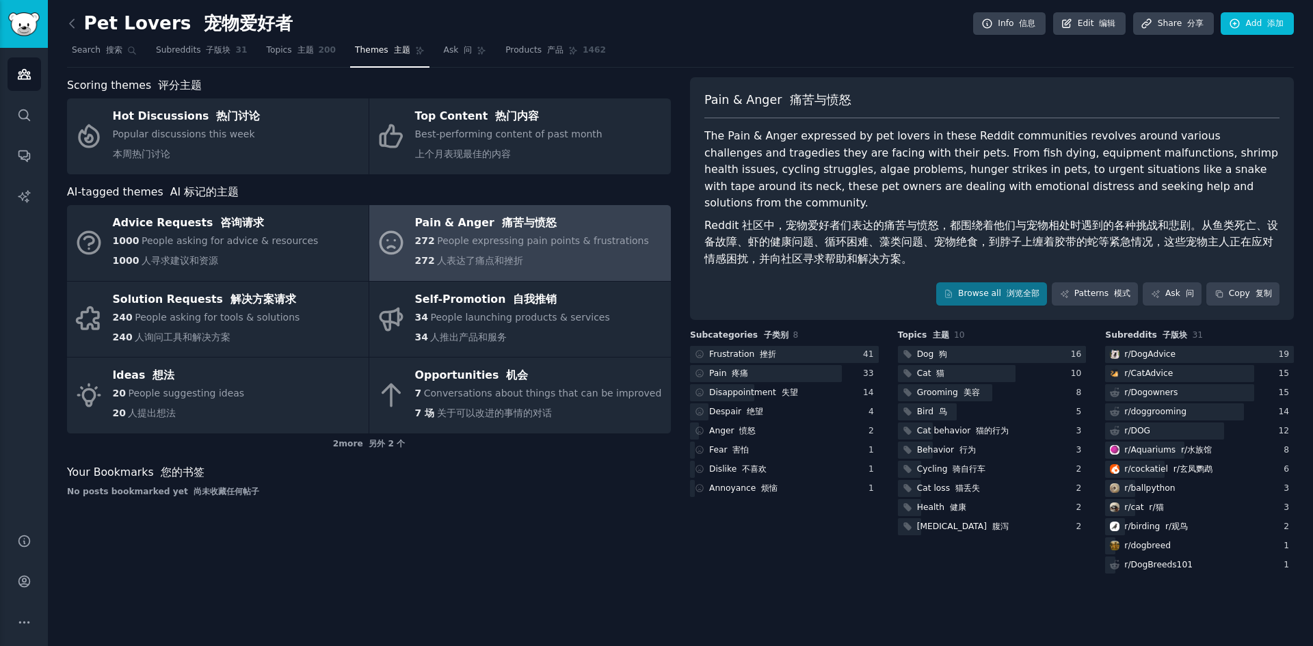
click at [768, 33] on div "Pet Lovers 宠物爱好者 Info 信息 Edit 编辑 Share 分享 Add 添加" at bounding box center [680, 26] width 1227 height 28
click at [769, 33] on div "Pet Lovers 宠物爱好者 Info 信息 Edit 编辑 Share 分享 Add 添加" at bounding box center [680, 26] width 1227 height 28
click at [301, 46] on font "主题" at bounding box center [305, 50] width 16 height 10
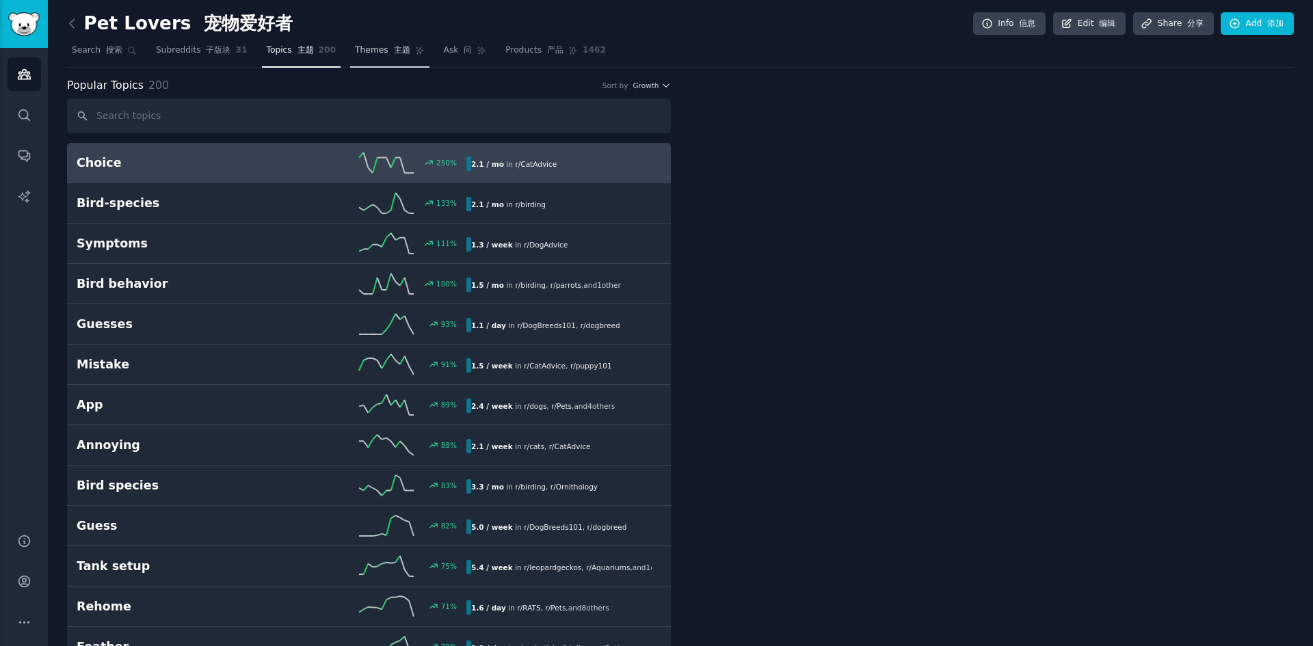
click at [375, 51] on span "Themes 主题" at bounding box center [382, 50] width 55 height 12
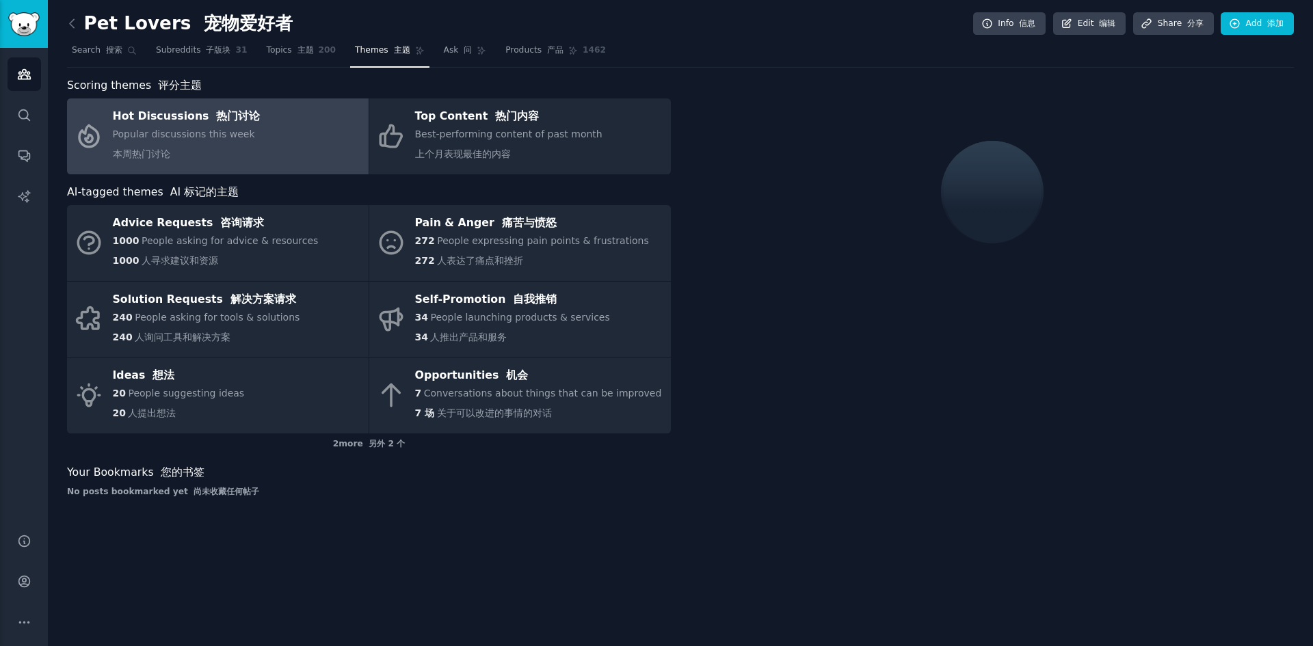
drag, startPoint x: 774, startPoint y: 42, endPoint x: 767, endPoint y: 42, distance: 6.9
click at [774, 42] on nav "Search 搜索 Subreddits 子版块 31 Topics 主题 200 Themes 主题 Ask 问 Products 产品 1462" at bounding box center [680, 54] width 1227 height 28
click at [70, 23] on icon at bounding box center [72, 23] width 14 height 14
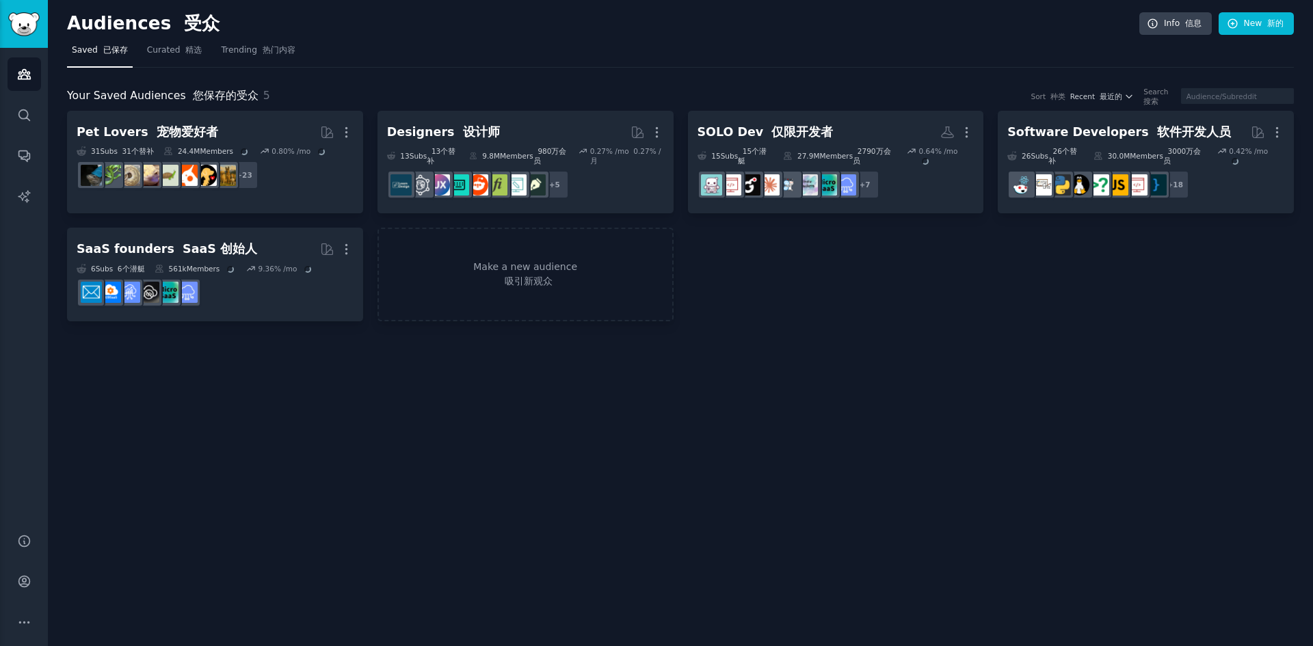
click at [465, 48] on nav "Saved 已保存 Curated 精选 Trending 热门内容" at bounding box center [680, 54] width 1227 height 28
click at [557, 56] on nav "Saved 已保存 Curated 精选 Trending 热门内容" at bounding box center [680, 54] width 1227 height 28
click at [567, 60] on nav "Saved 已保存 Curated 精选 Trending 热门内容" at bounding box center [680, 54] width 1227 height 28
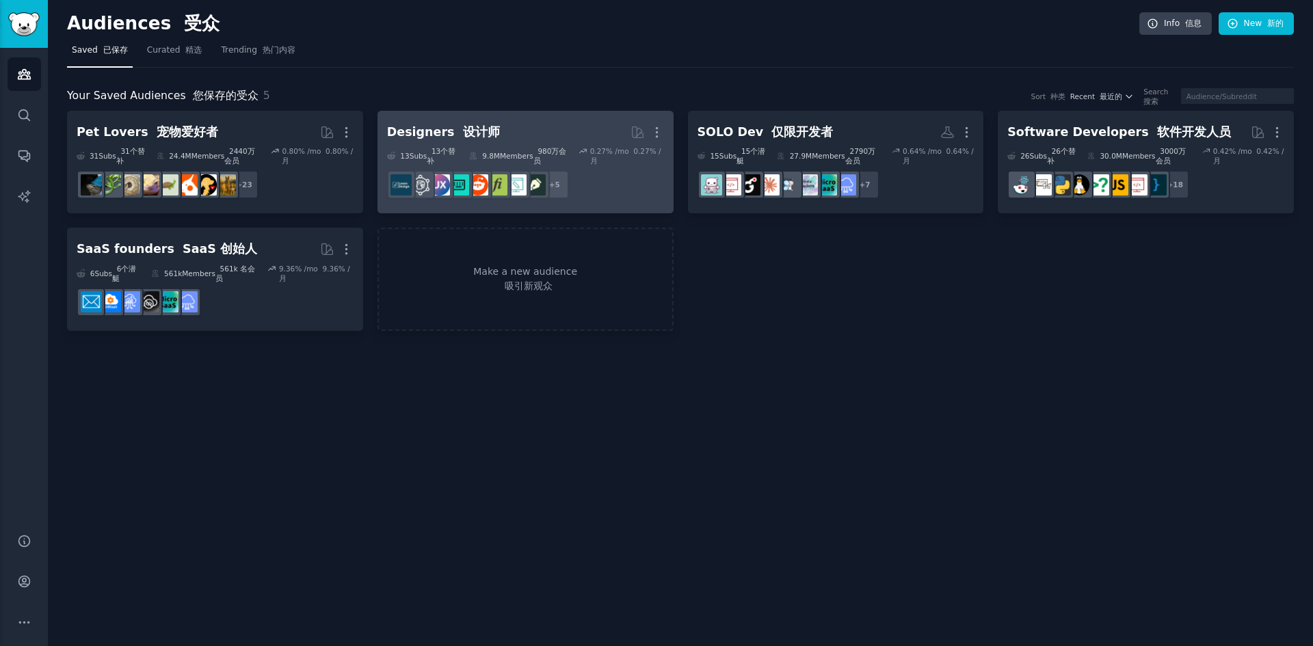
click at [515, 131] on h2 "Designers 设计师 More" at bounding box center [525, 132] width 277 height 24
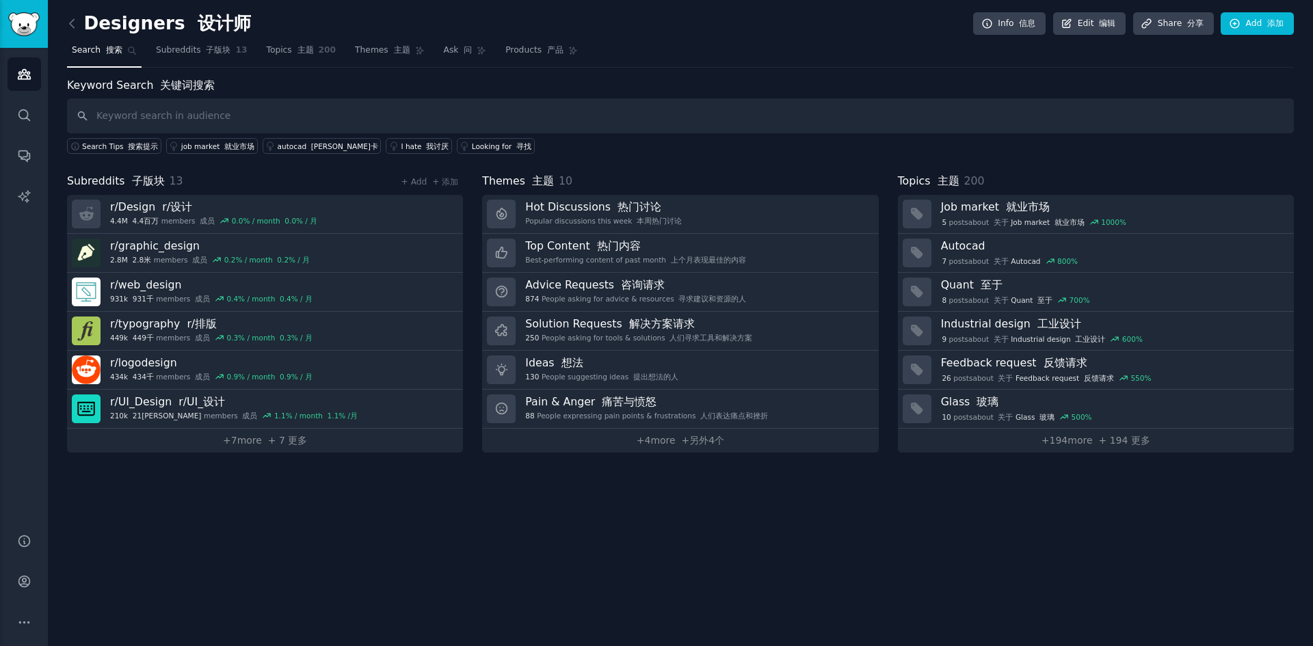
click at [754, 25] on div "Designers 设计师 Info 信息 Edit 编辑 Share 分享 Add 添加" at bounding box center [680, 26] width 1227 height 28
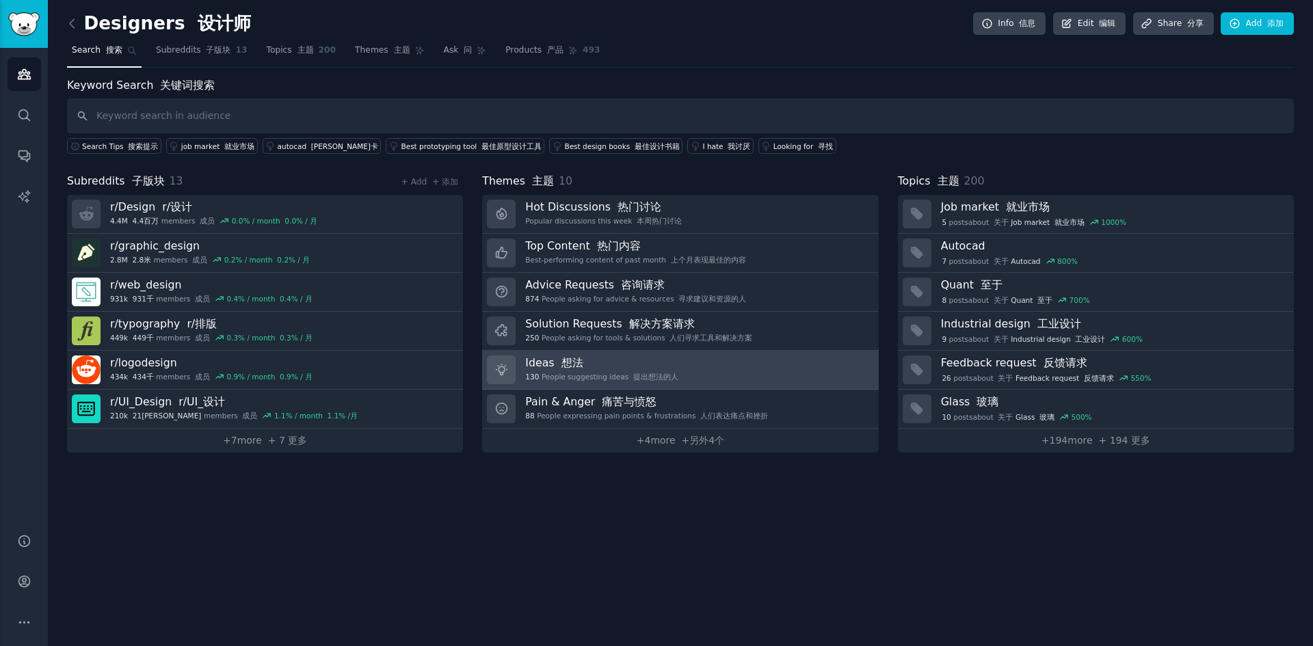
click at [697, 360] on link "Ideas 想法 130 People suggesting ideas 提出想法的人" at bounding box center [680, 370] width 396 height 39
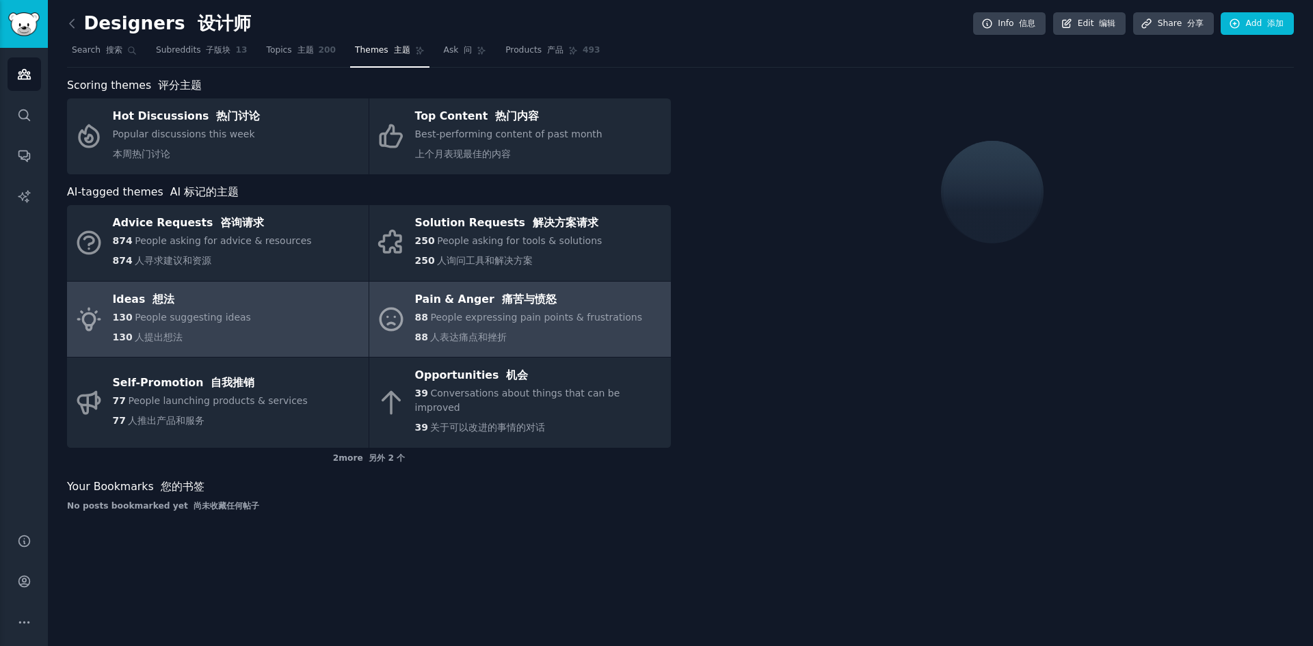
click at [575, 312] on span "People expressing pain points & frustrations" at bounding box center [536, 317] width 212 height 11
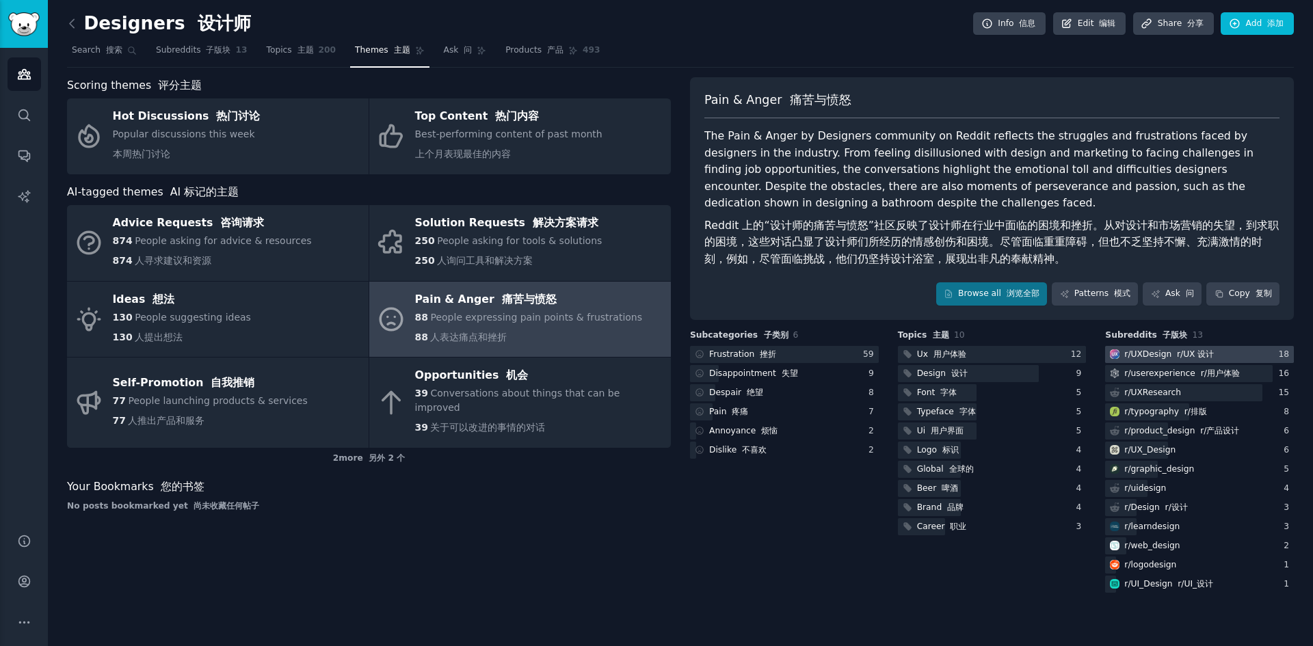
click at [1137, 351] on div "r/ UXDesign r/UX 设计" at bounding box center [1169, 355] width 90 height 12
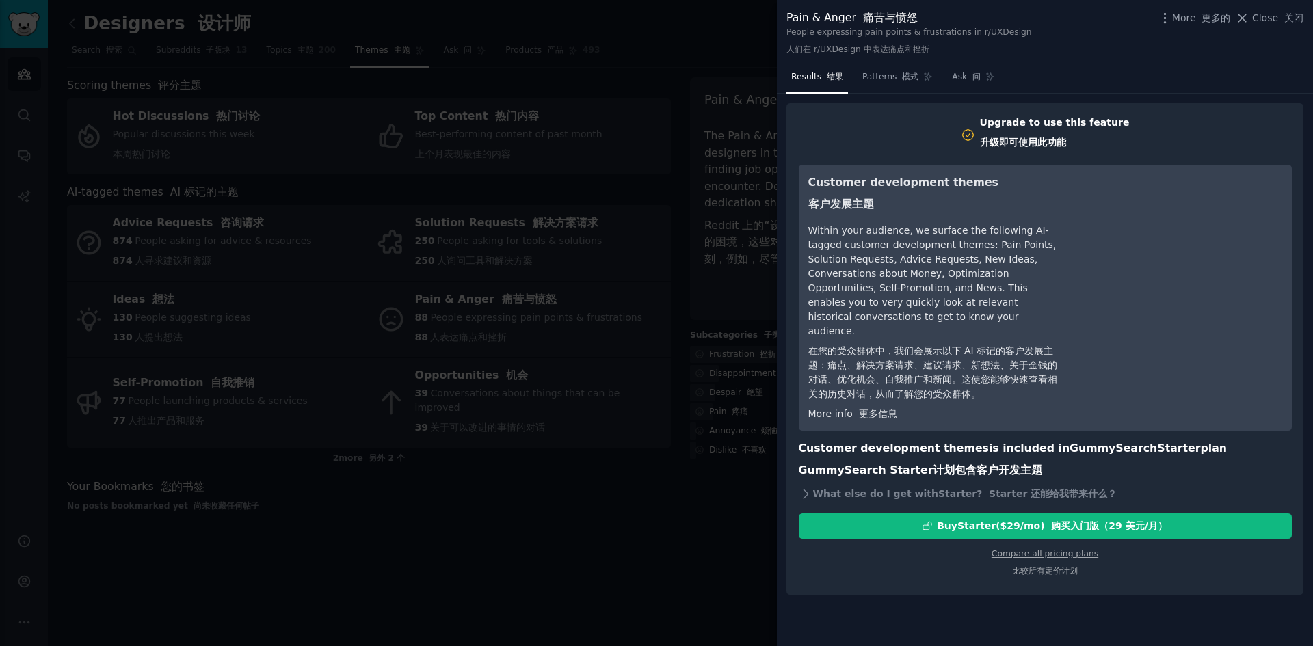
click at [704, 513] on div at bounding box center [656, 323] width 1313 height 646
